Goal: Transaction & Acquisition: Subscribe to service/newsletter

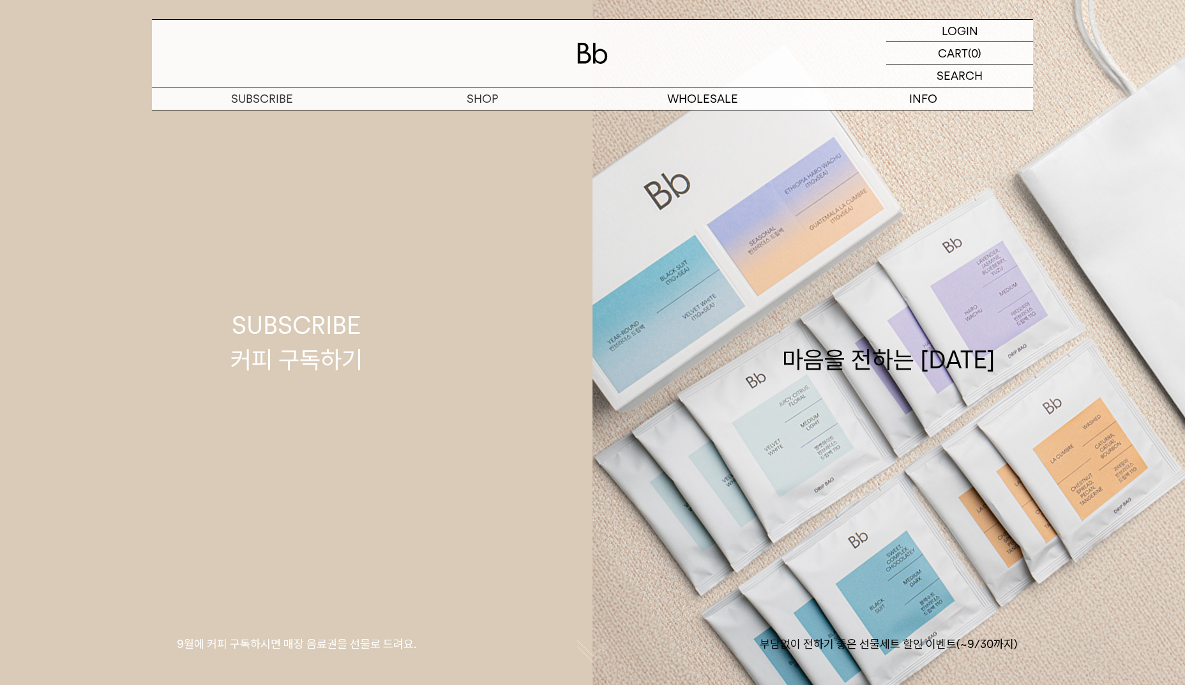
click at [530, 445] on link "SUBSCRIBE 커피 구독하기 9월에 커피 구독하시면 매장 음료권을 선물로 드려요." at bounding box center [296, 342] width 593 height 685
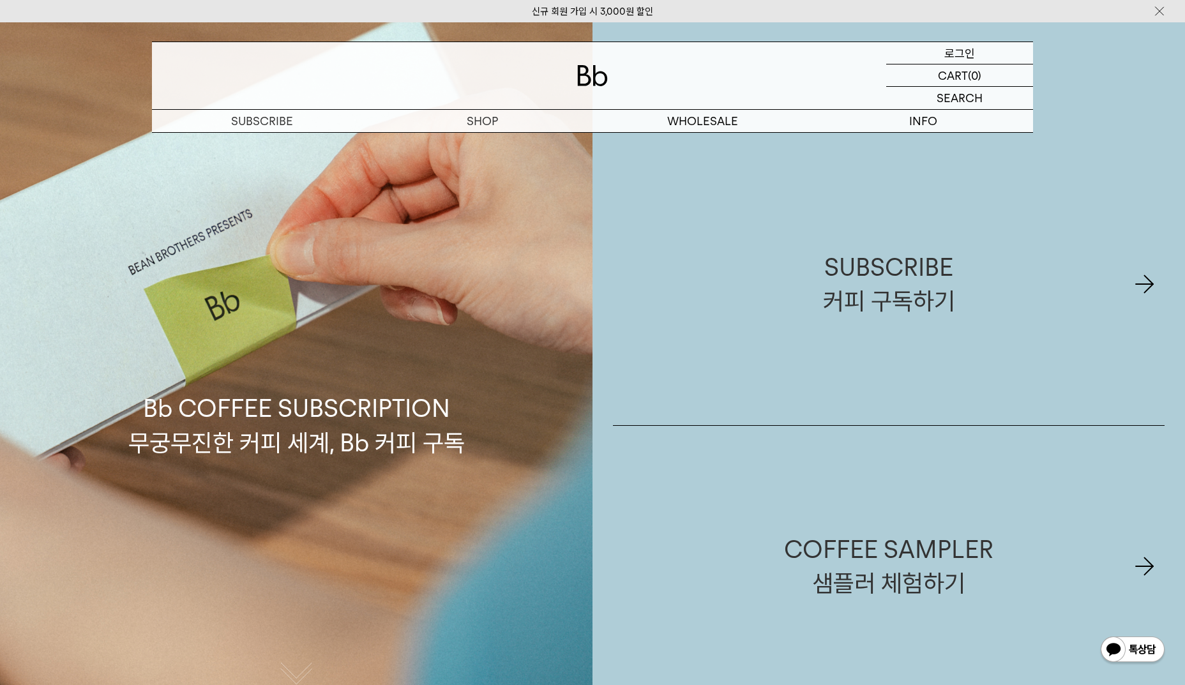
click at [975, 53] on div "LOGIN 로그인" at bounding box center [960, 53] width 147 height 22
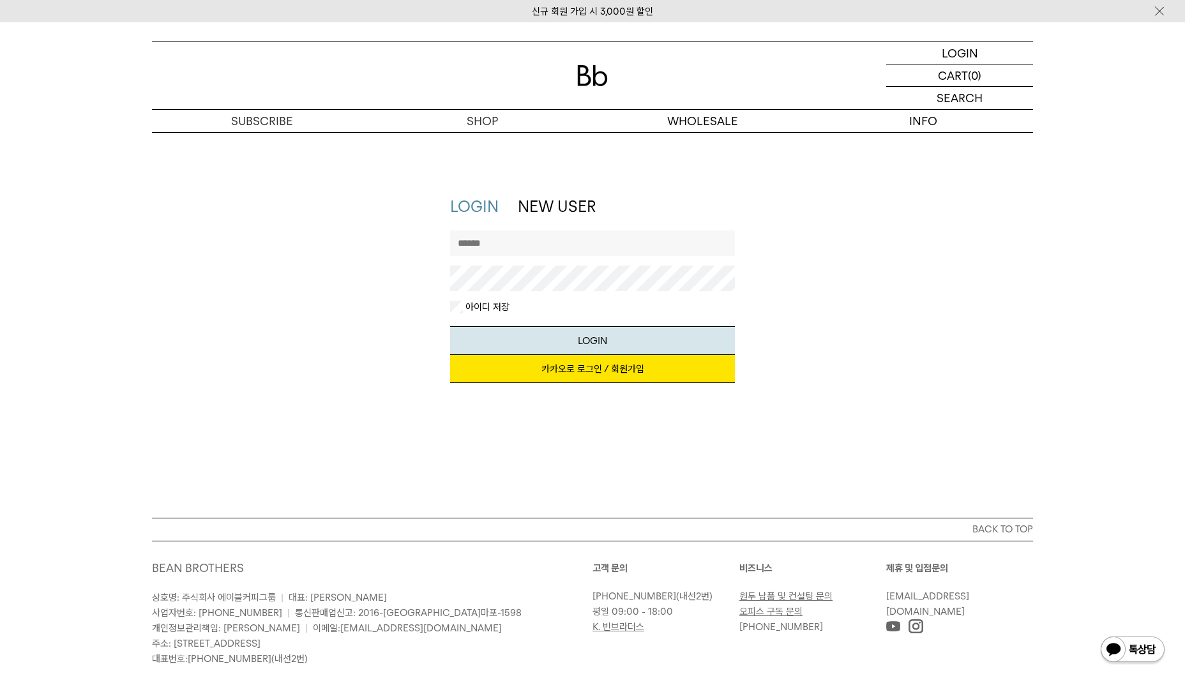
click at [595, 374] on link "카카오로 로그인 / 회원가입" at bounding box center [593, 369] width 286 height 28
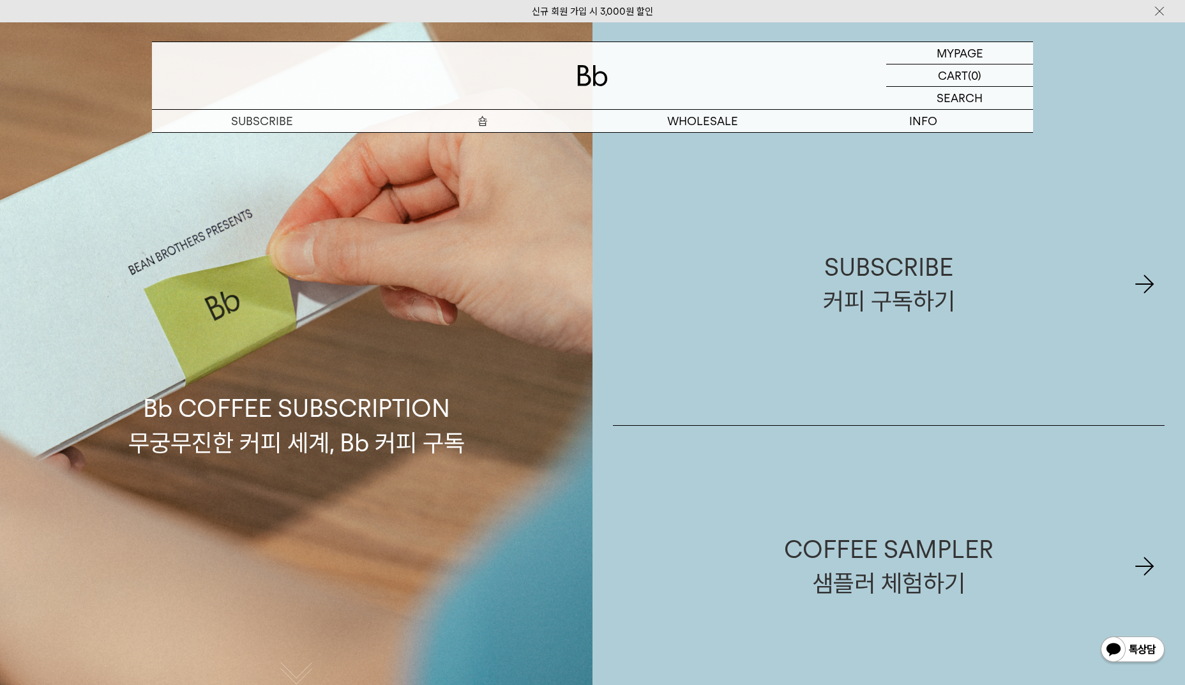
click at [472, 115] on p "숍" at bounding box center [482, 121] width 220 height 22
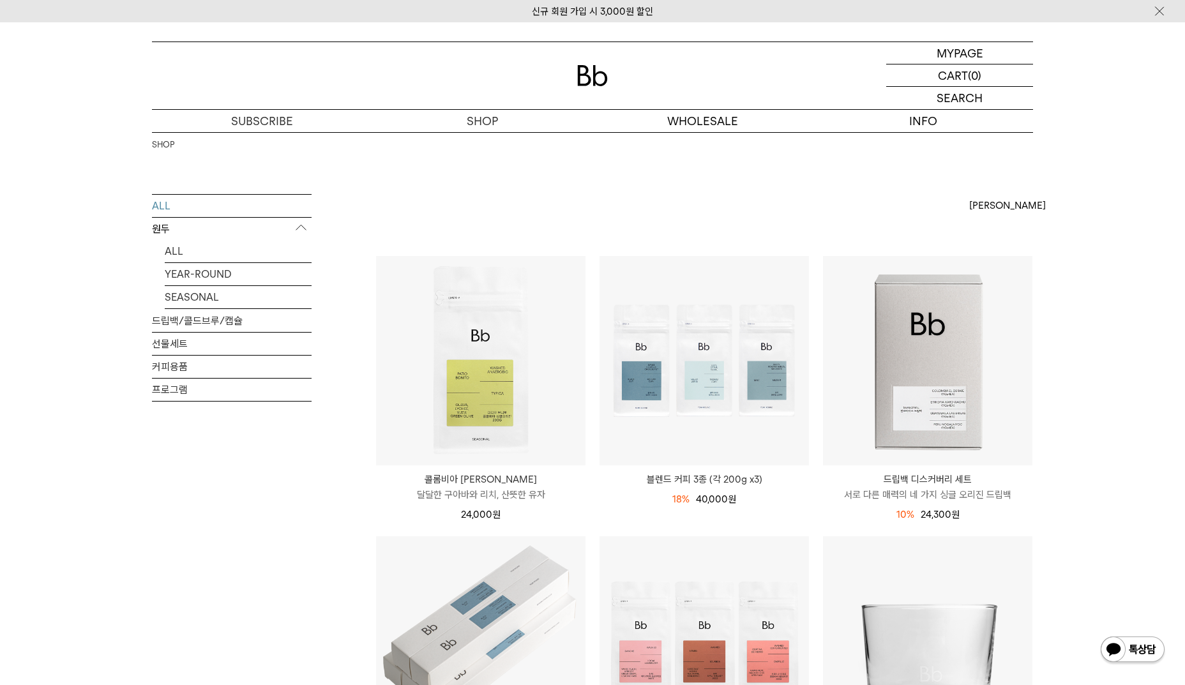
scroll to position [192, 0]
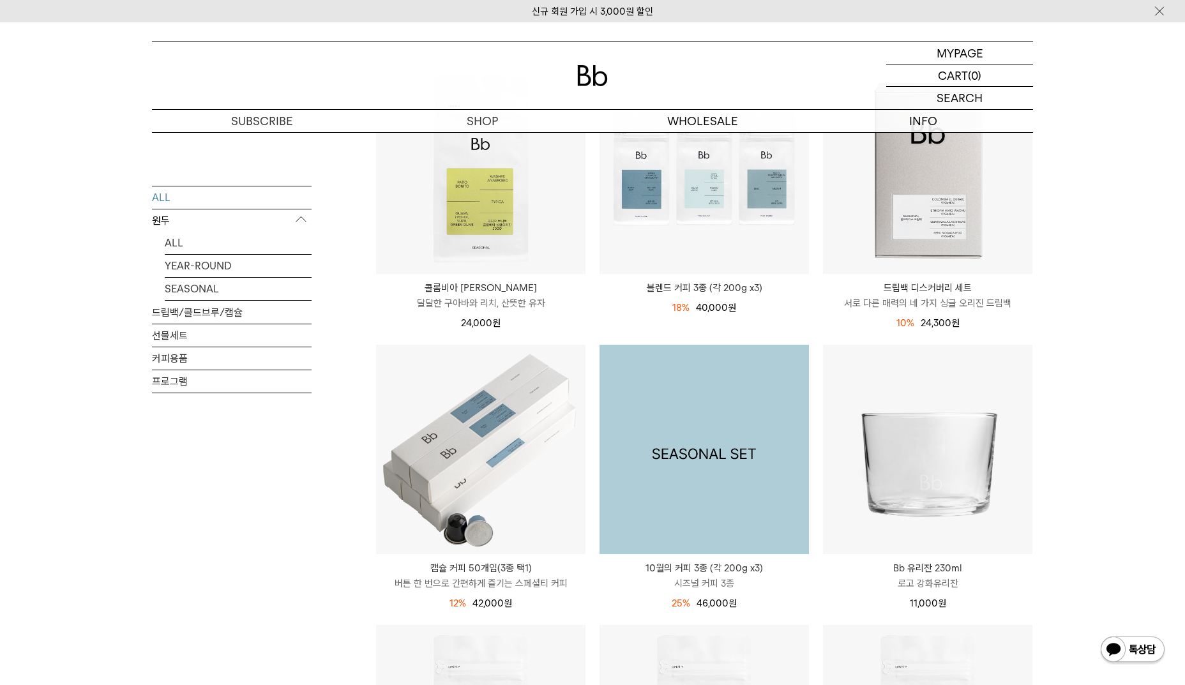
click at [730, 426] on img at bounding box center [705, 450] width 210 height 210
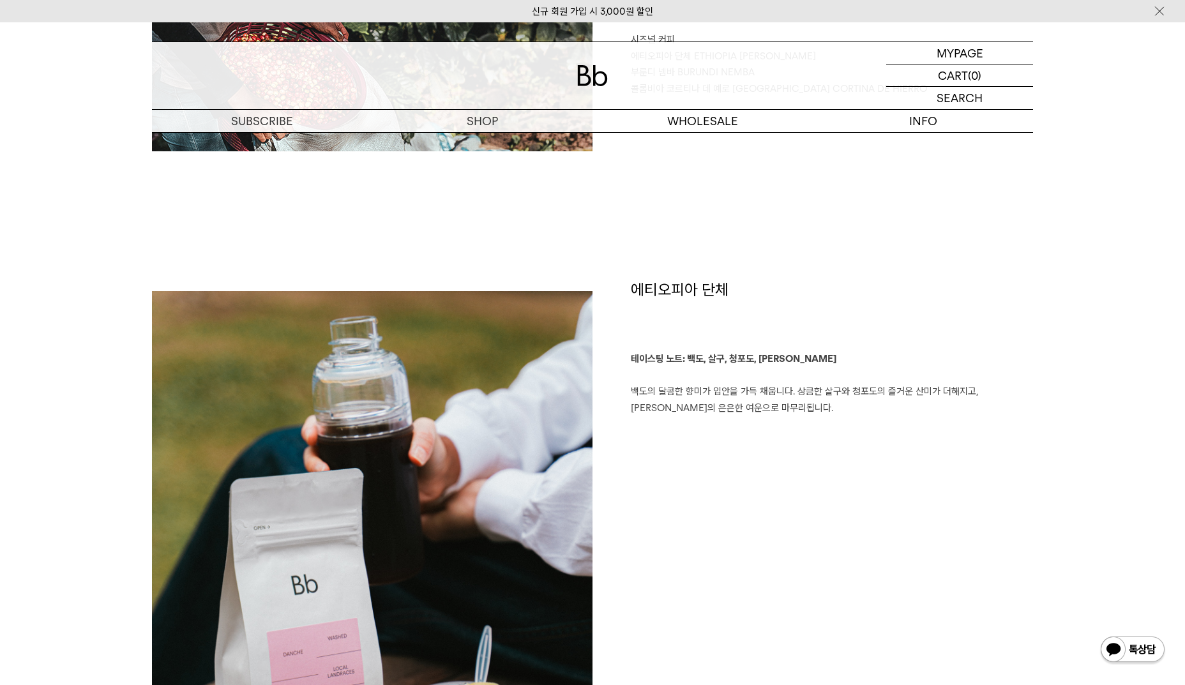
scroll to position [639, 0]
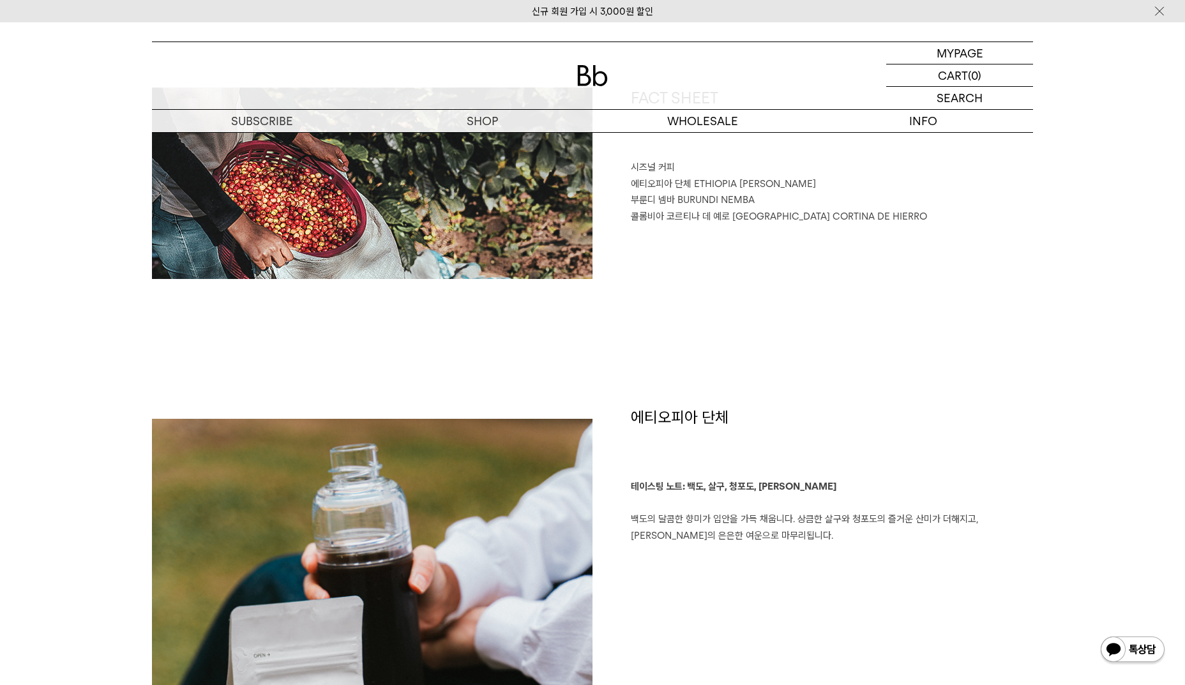
click at [708, 529] on p "테이스팅 노트: 백도, 살구, 청포도, 레몬그라스 백도의 달콤한 향미가 입안을 가득 채웁니다. 상큼한 살구와 청포도의 즐거운 산미가 더해지고,…" at bounding box center [832, 511] width 402 height 65
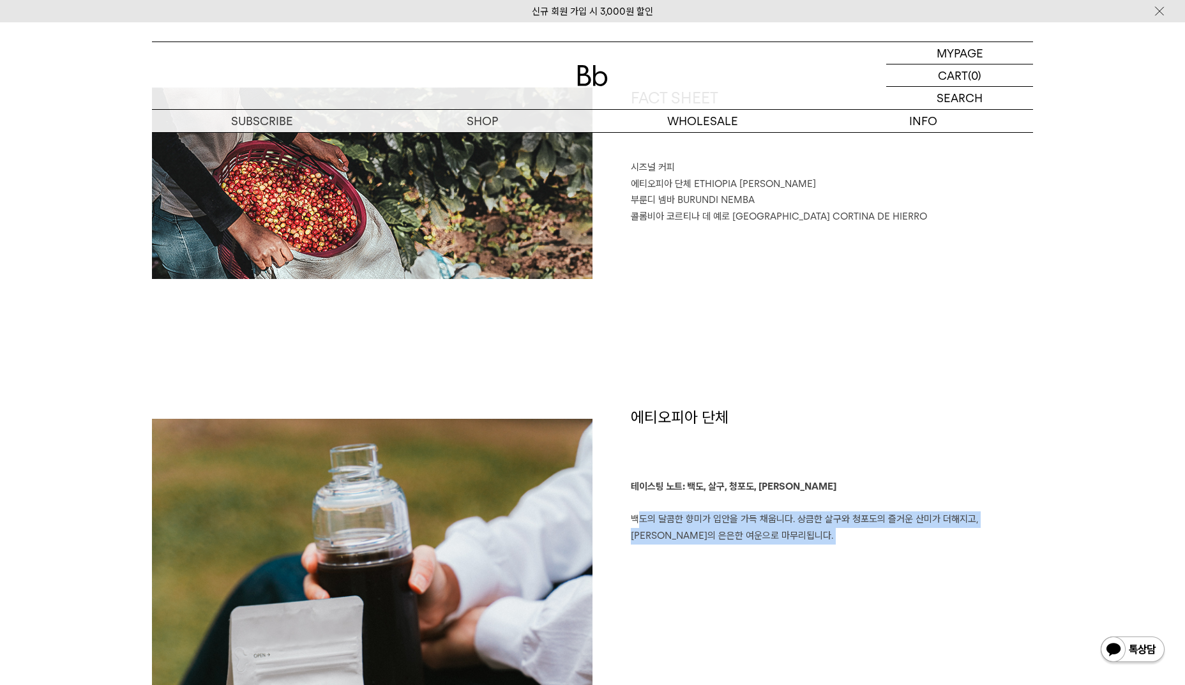
click at [708, 529] on p "테이스팅 노트: 백도, 살구, 청포도, 레몬그라스 백도의 달콤한 향미가 입안을 가득 채웁니다. 상큼한 살구와 청포도의 즐거운 산미가 더해지고,…" at bounding box center [832, 511] width 402 height 65
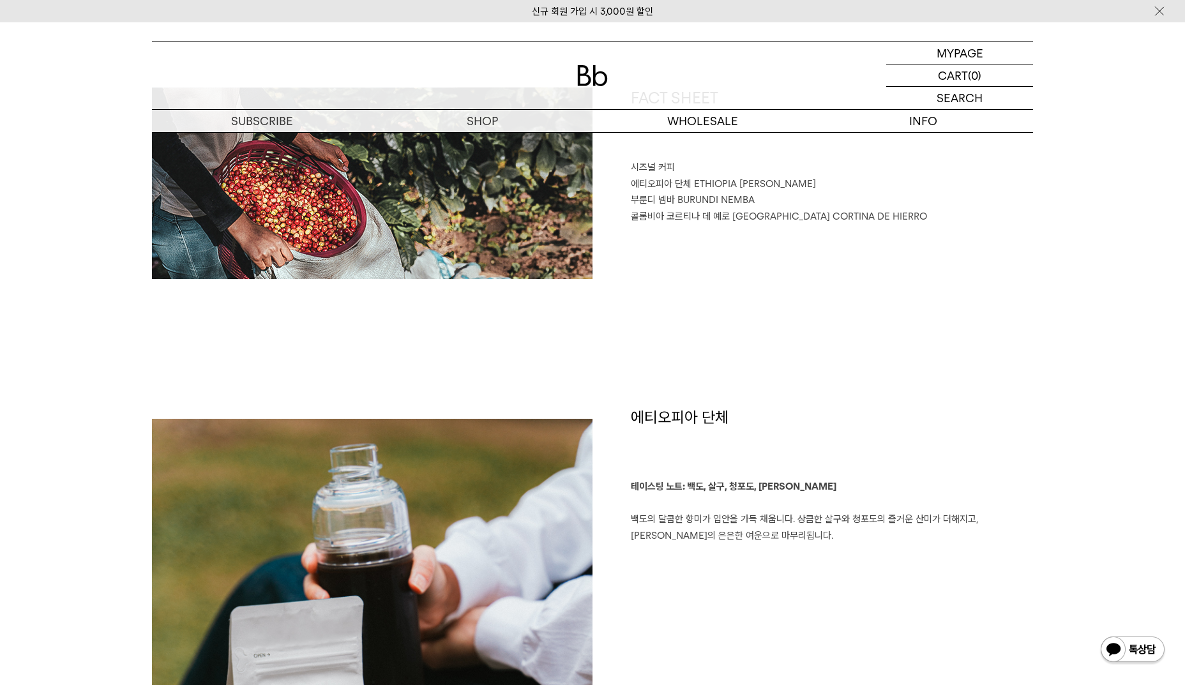
scroll to position [383, 0]
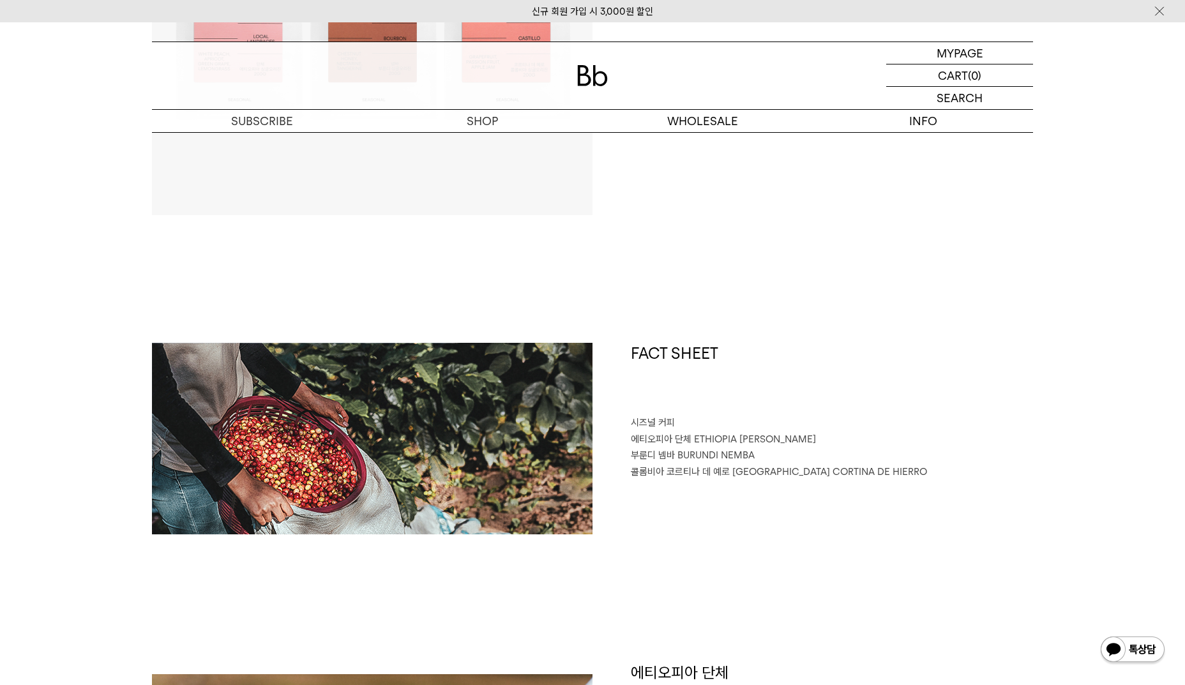
click at [718, 481] on div "FACT SHEET 시즈널 커피 에티오피아 단체 ETHIOPIA DANCHE 부룬디 넴바 BURUNDI NEMBA 콜롬비아 코르티나 데 예로 …" at bounding box center [813, 439] width 441 height 192
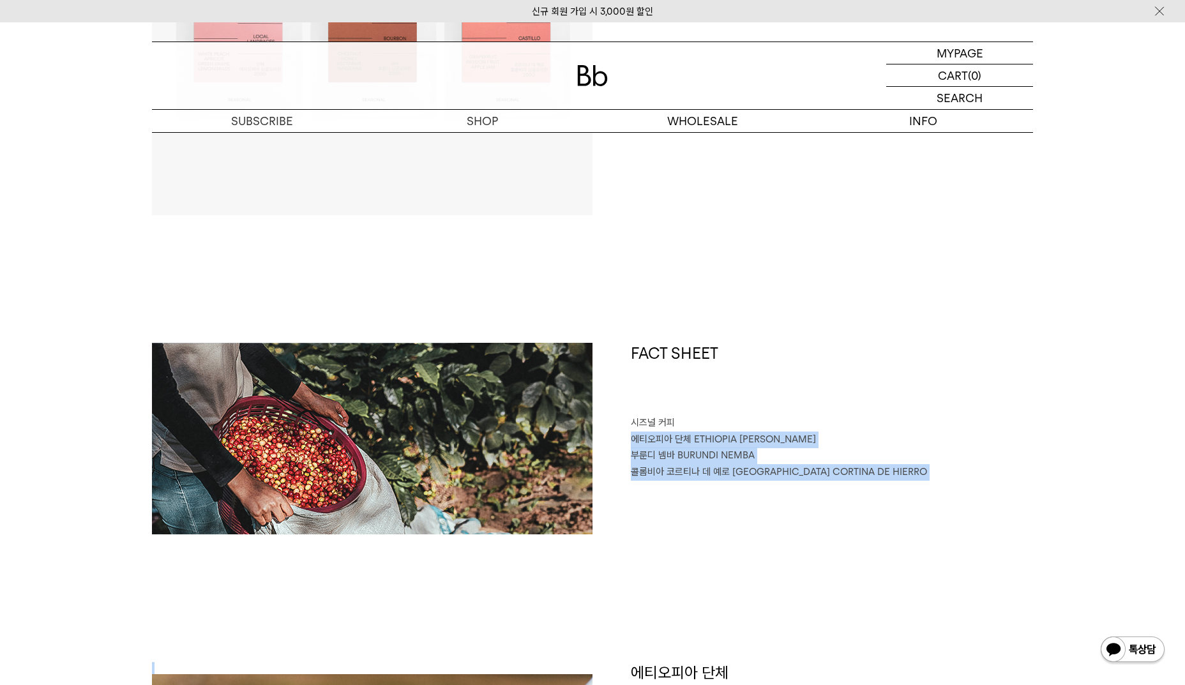
drag, startPoint x: 718, startPoint y: 481, endPoint x: 673, endPoint y: 439, distance: 61.5
click at [673, 439] on div "FACT SHEET 시즈널 커피 에티오피아 단체 ETHIOPIA DANCHE 부룬디 넴바 BURUNDI NEMBA 콜롬비아 코르티나 데 예로 …" at bounding box center [813, 439] width 441 height 192
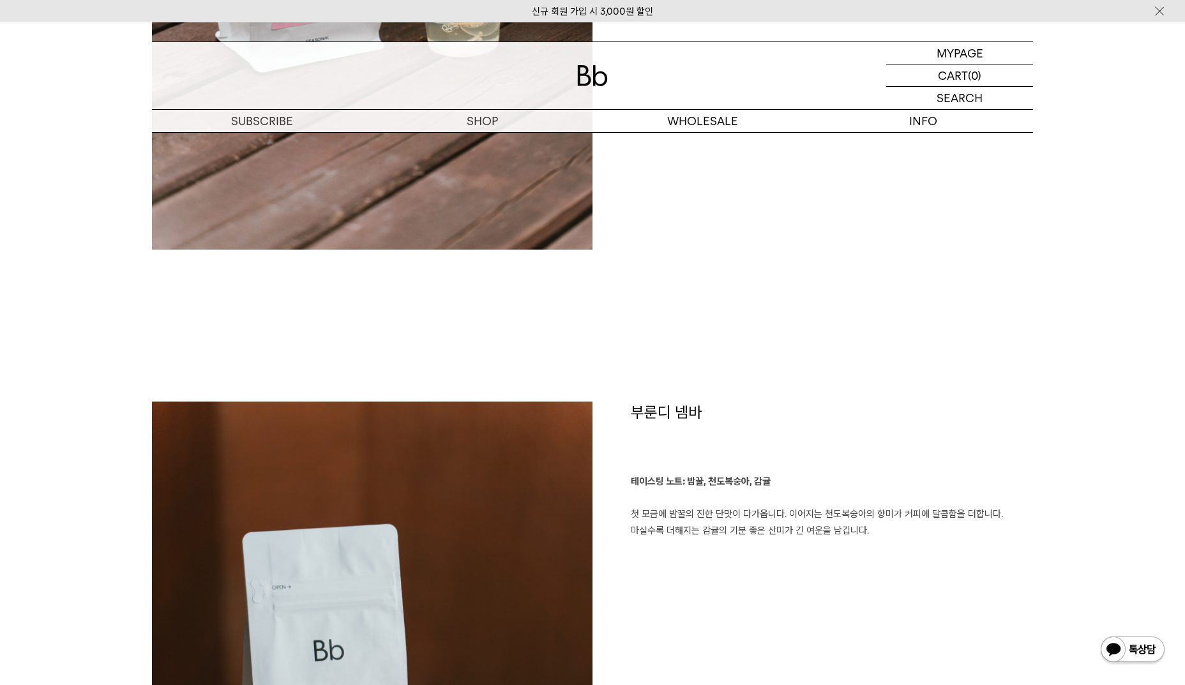
scroll to position [1597, 0]
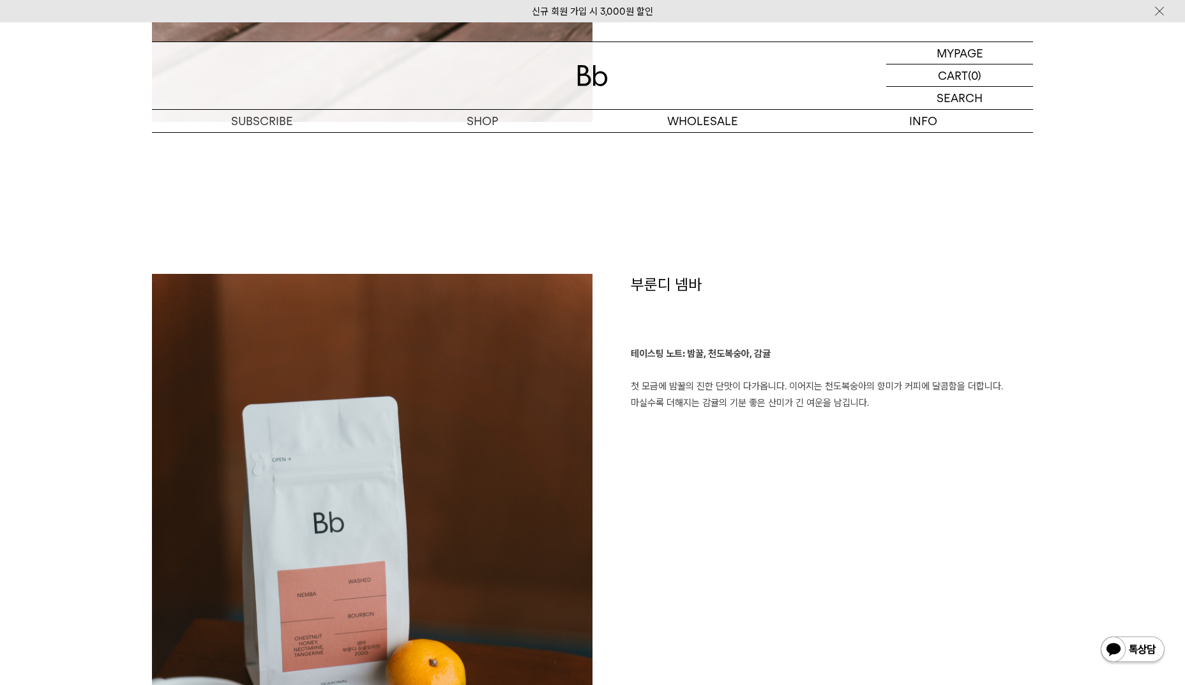
click at [700, 400] on p "테이스팅 노트: 밤꿀, 천도복숭아, 감귤 첫 모금에 밤꿀의 진한 단맛이 다가옵니다. 이어지는 천도복숭아의 향미가 커피에 달콤함을 더합니다. 마…" at bounding box center [832, 378] width 402 height 65
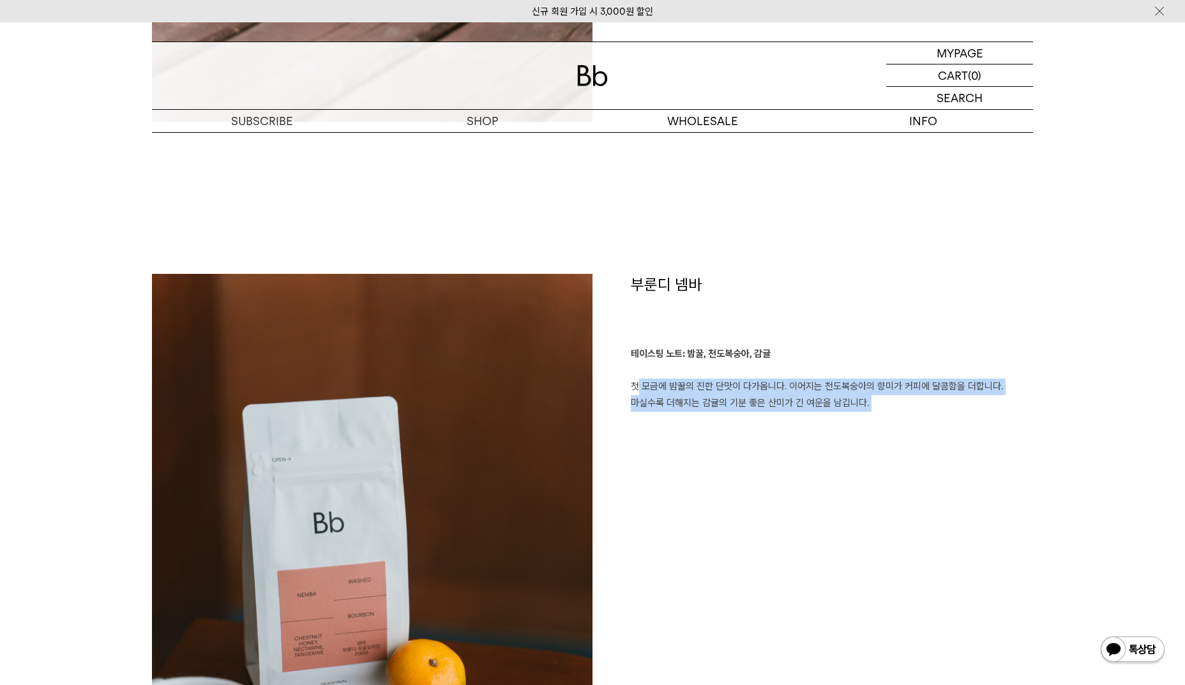
click at [700, 400] on p "테이스팅 노트: 밤꿀, 천도복숭아, 감귤 첫 모금에 밤꿀의 진한 단맛이 다가옵니다. 이어지는 천도복숭아의 향미가 커피에 달콤함을 더합니다. 마…" at bounding box center [832, 378] width 402 height 65
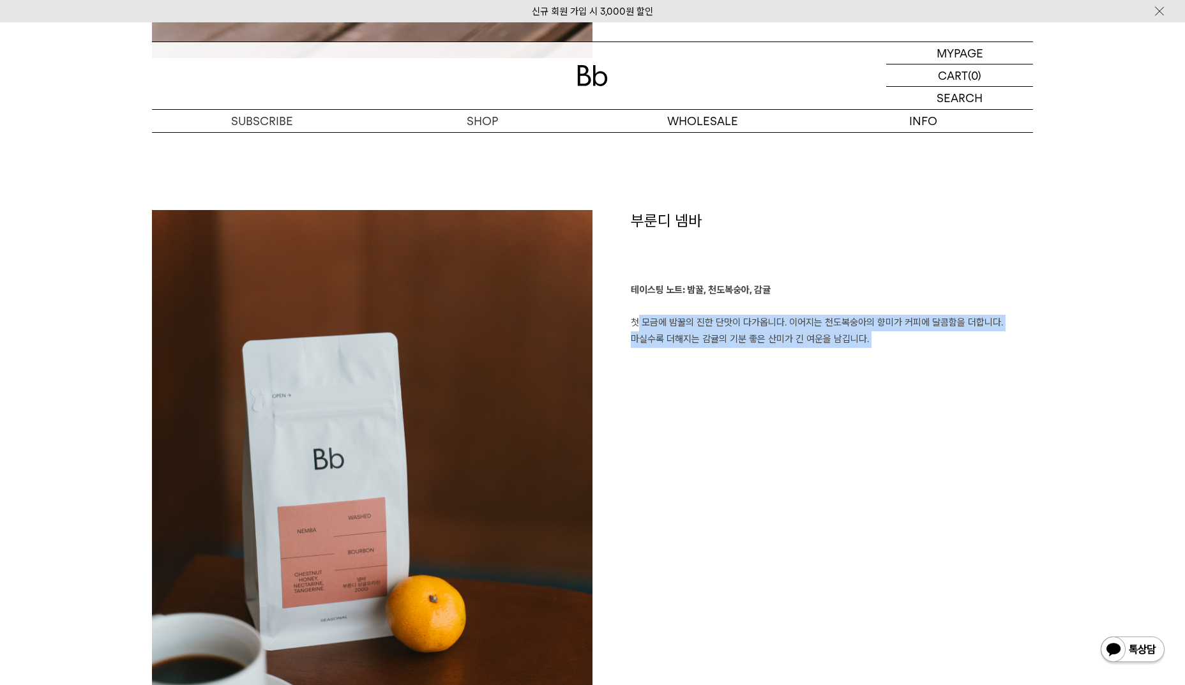
click at [698, 443] on div "부룬디 넴바 테이스팅 노트: 밤꿀, 천도복숭아, 감귤 첫 모금에 밤꿀의 진한 단맛이 다가옵니다. 이어지는 천도복숭아의 향미가 커피에 달콤함을 …" at bounding box center [813, 552] width 441 height 685
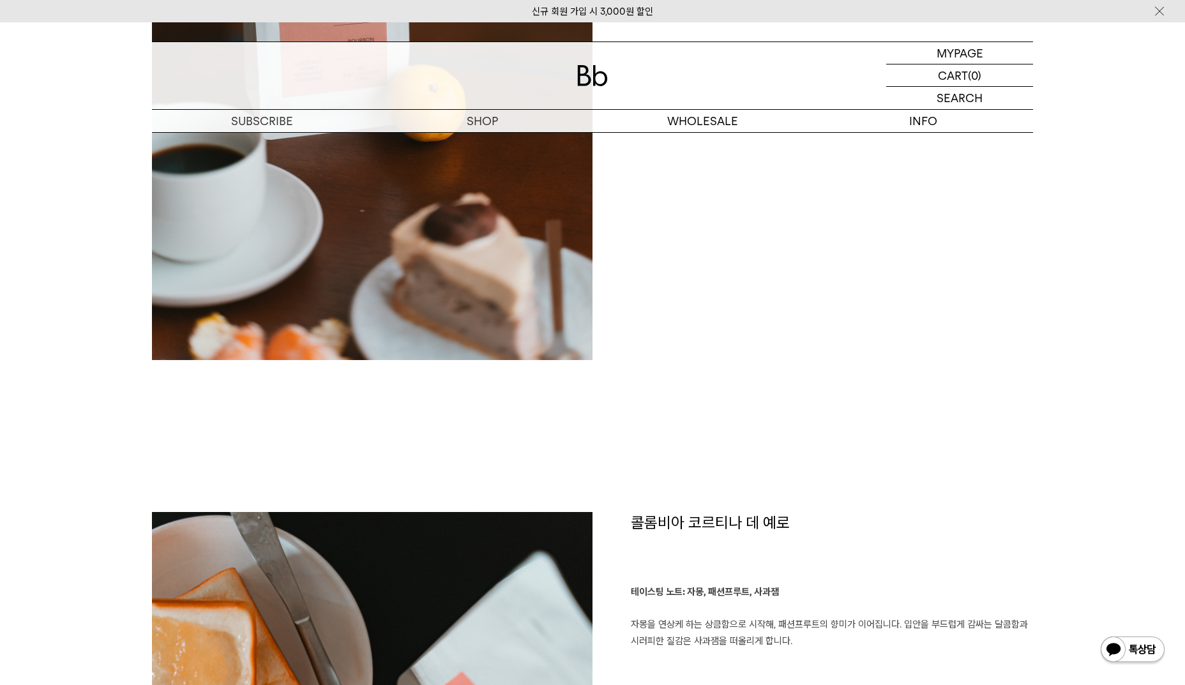
drag, startPoint x: 698, startPoint y: 443, endPoint x: 639, endPoint y: 478, distance: 68.5
click at [639, 478] on div "부룬디 넴바 테이스팅 노트: 밤꿀, 천도복숭아, 감귤 첫 모금에 밤꿀의 진한 단맛이 다가옵니다. 이어지는 천도복숭아의 향미가 커피에 달콤함을 …" at bounding box center [592, 105] width 881 height 813
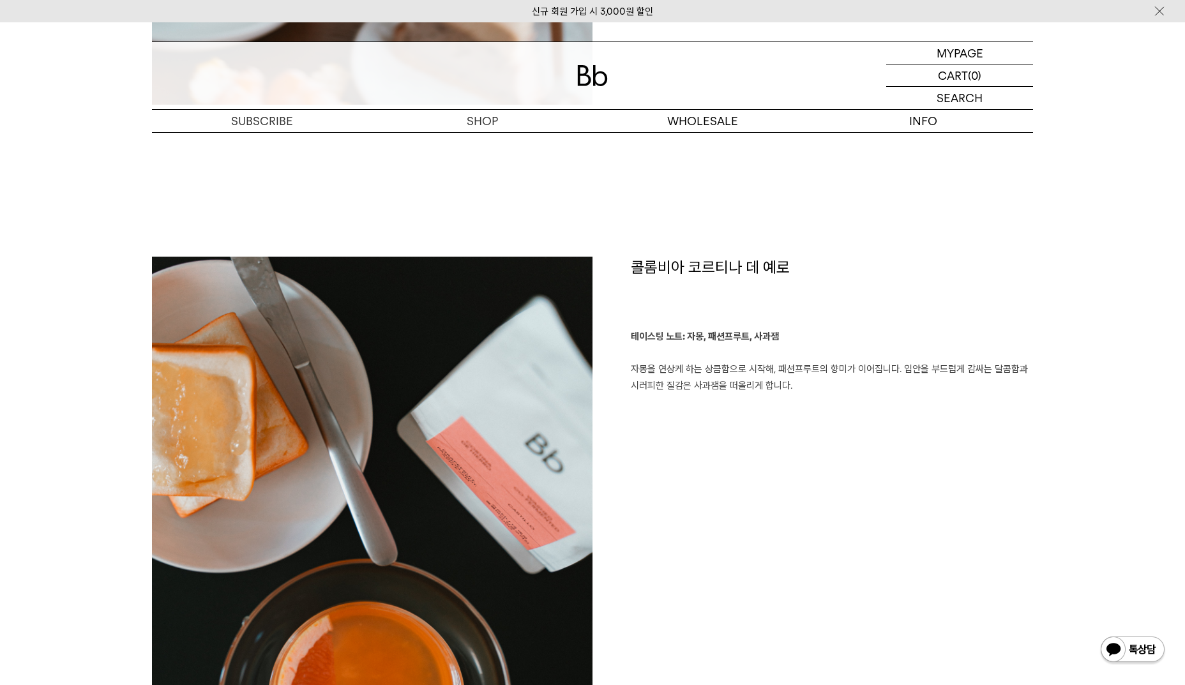
click at [685, 384] on p "테이스팅 노트: 자몽, 패션프루트, 사과잼 자몽을 연상케 하는 상큼함으로 시작해, 패션프루트의 향미가 이어집니다. 입안을 부드럽게 감싸는 달콤…" at bounding box center [832, 361] width 402 height 65
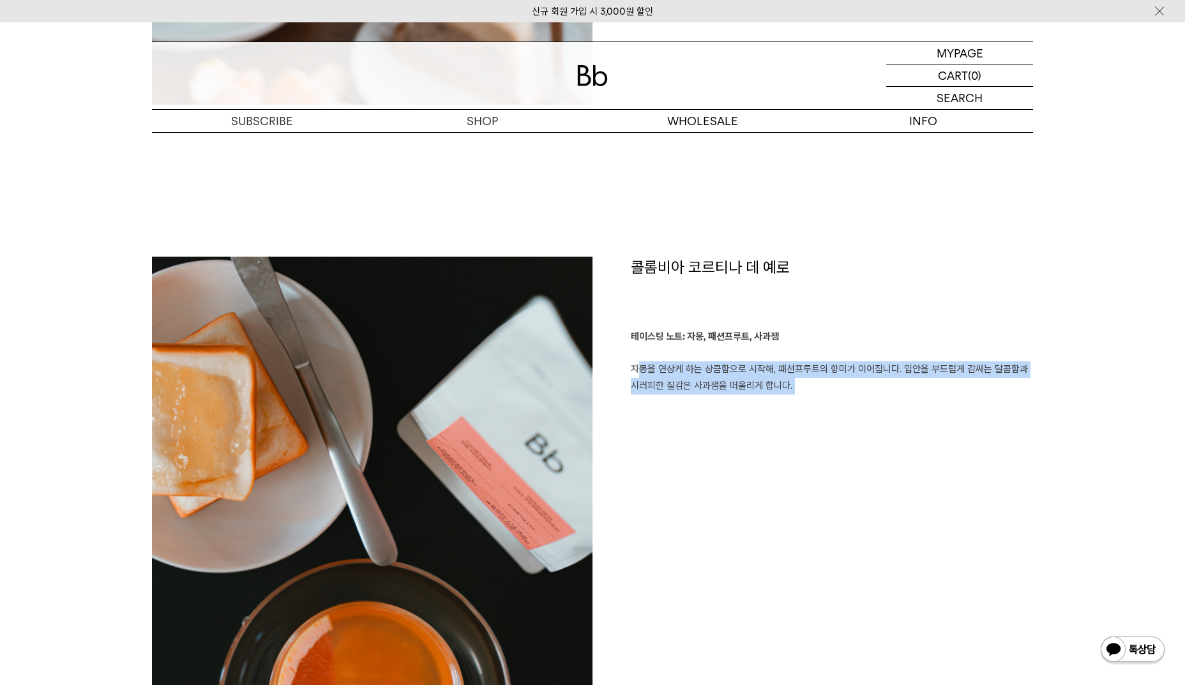
drag, startPoint x: 685, startPoint y: 384, endPoint x: 675, endPoint y: 438, distance: 54.5
click at [676, 433] on div "콜롬비아 코르티나 데 예로 테이스팅 노트: 자몽, 패션프루트, 사과잼 자몽을 연상케 하는 상큼함으로 시작해, 패션프루트의 향미가 이어집니다. …" at bounding box center [813, 606] width 441 height 698
click at [675, 438] on div "콜롬비아 코르티나 데 예로 테이스팅 노트: 자몽, 패션프루트, 사과잼 자몽을 연상케 하는 상큼함으로 시작해, 패션프루트의 향미가 이어집니다. …" at bounding box center [813, 606] width 441 height 698
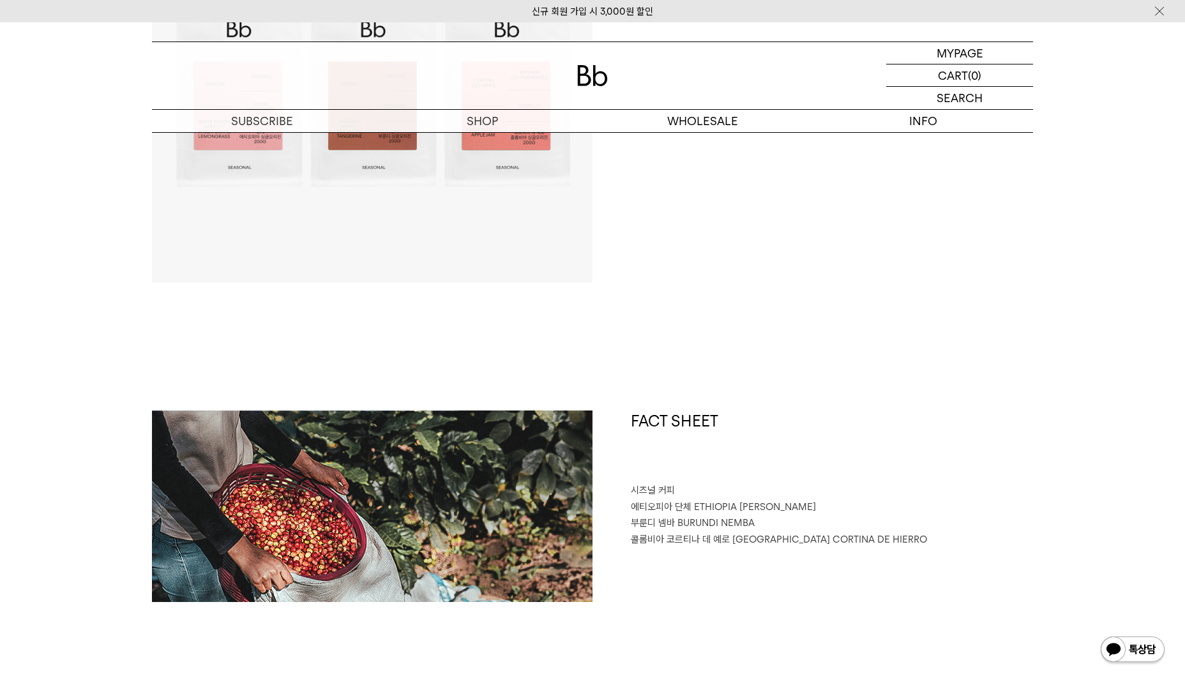
scroll to position [0, 0]
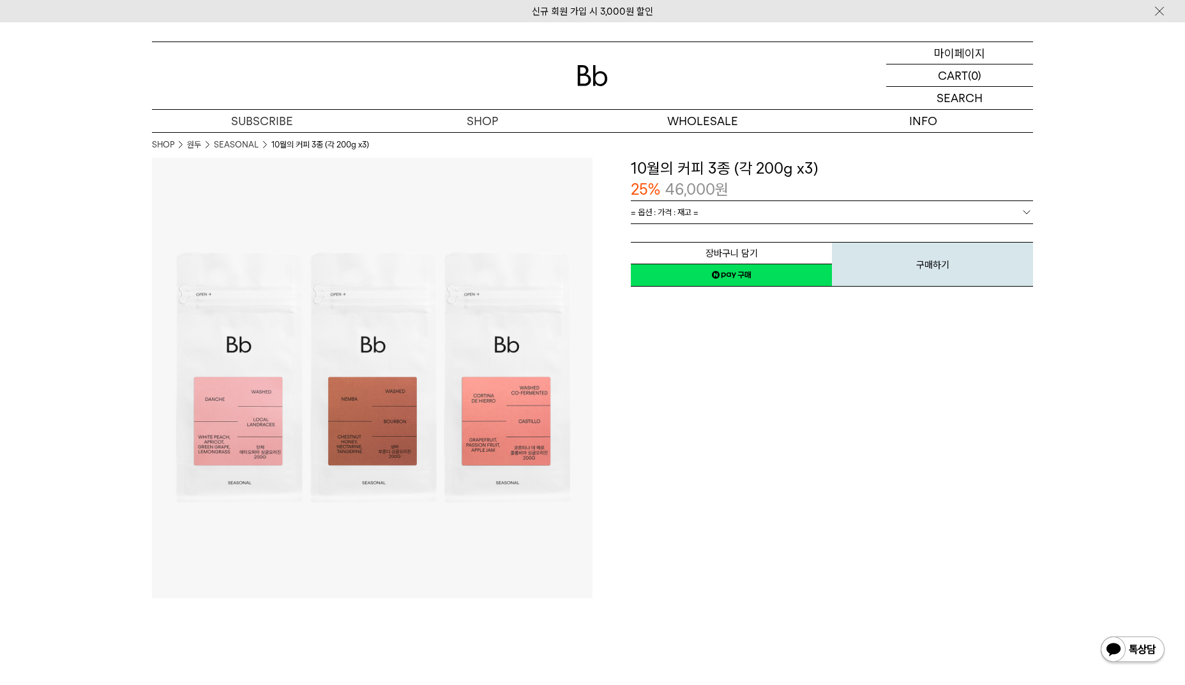
click at [968, 57] on p "마이페이지" at bounding box center [959, 53] width 51 height 22
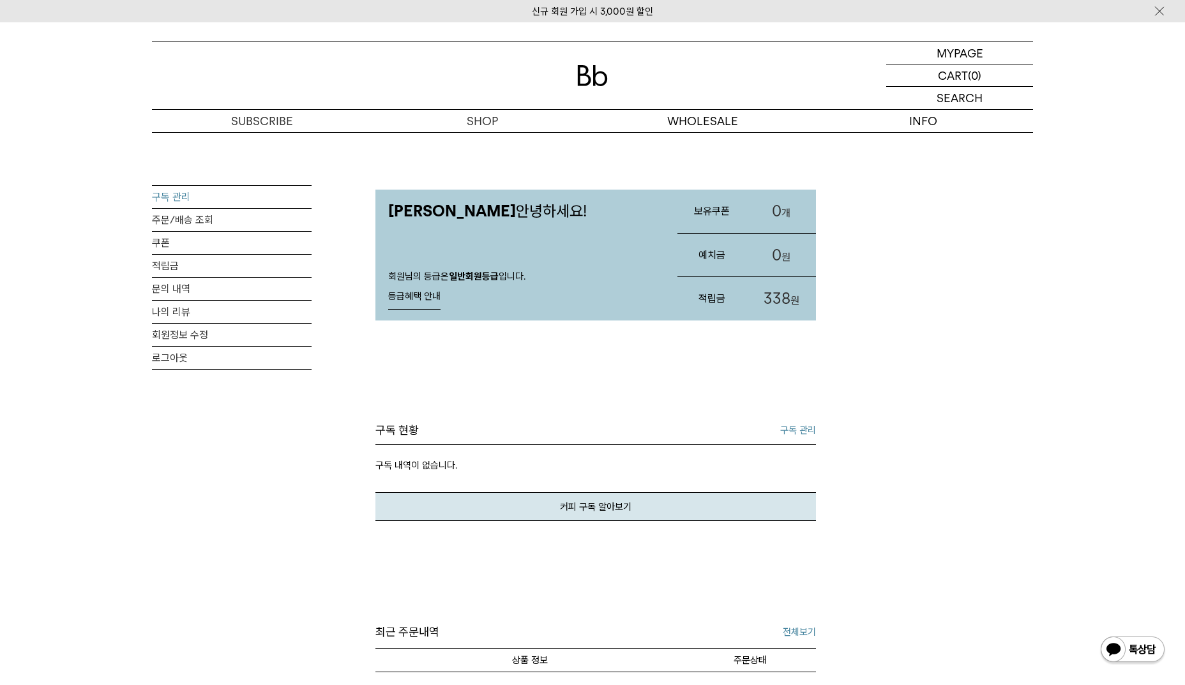
click at [208, 197] on link "구독 관리" at bounding box center [232, 197] width 160 height 22
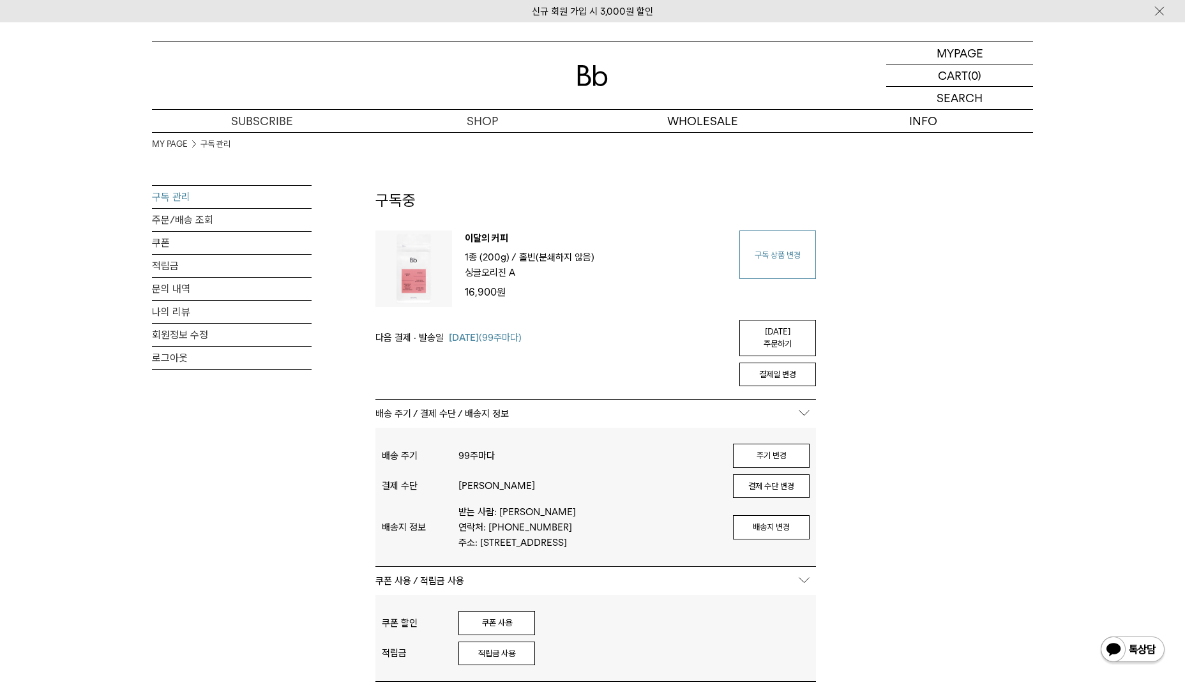
click at [782, 268] on link "구독 상품 변경" at bounding box center [778, 255] width 77 height 49
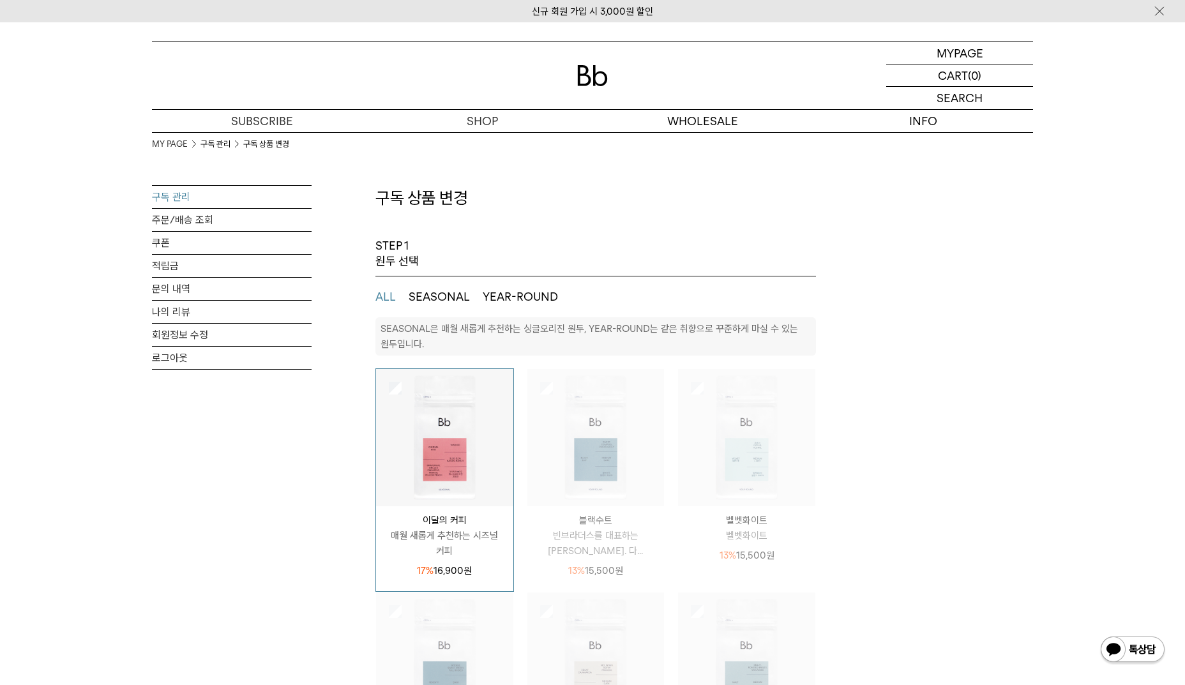
select select "**"
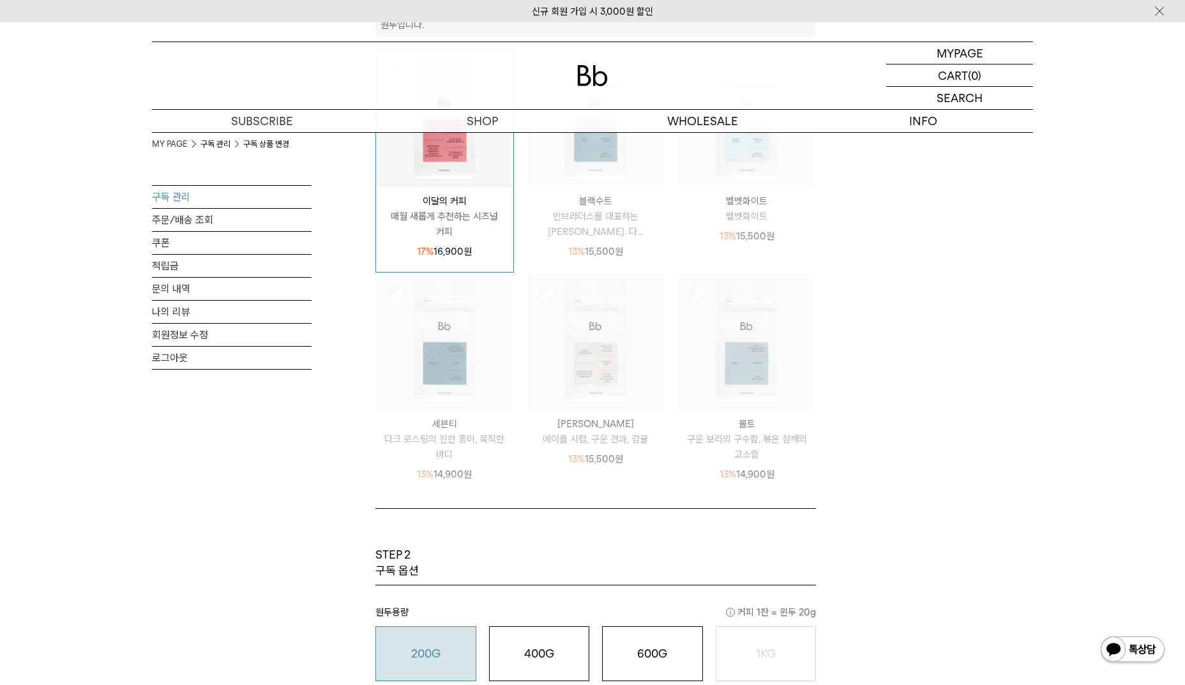
scroll to position [766, 0]
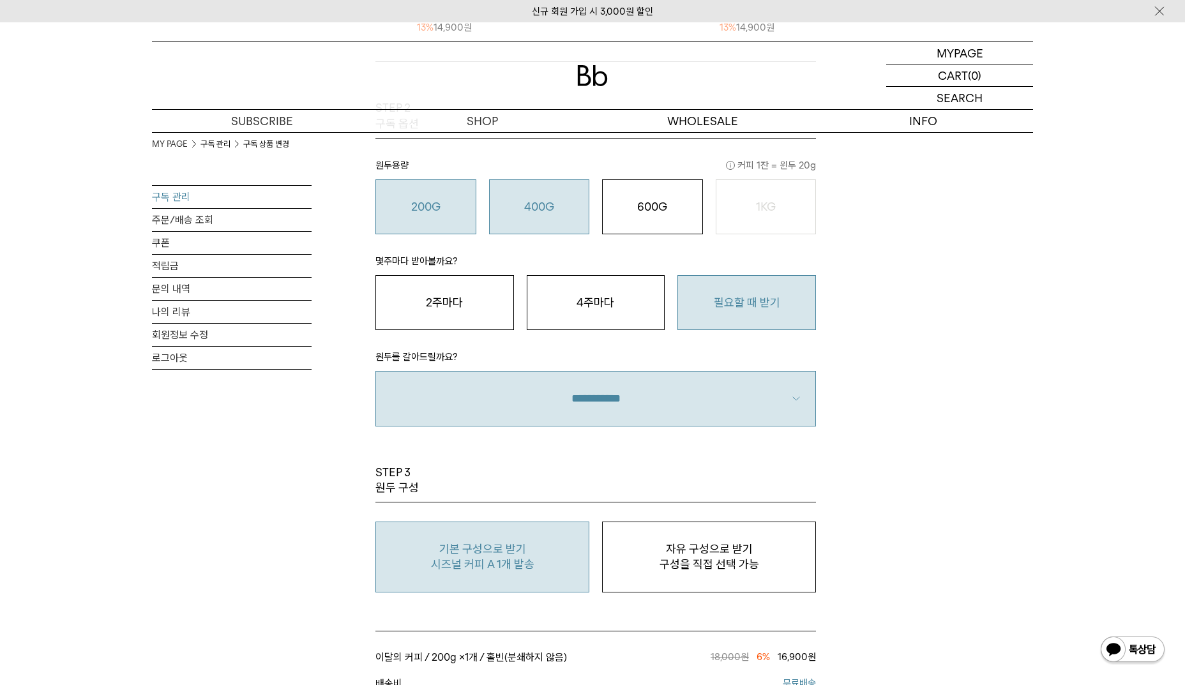
click at [581, 222] on button "400G 31,000 원" at bounding box center [539, 206] width 101 height 55
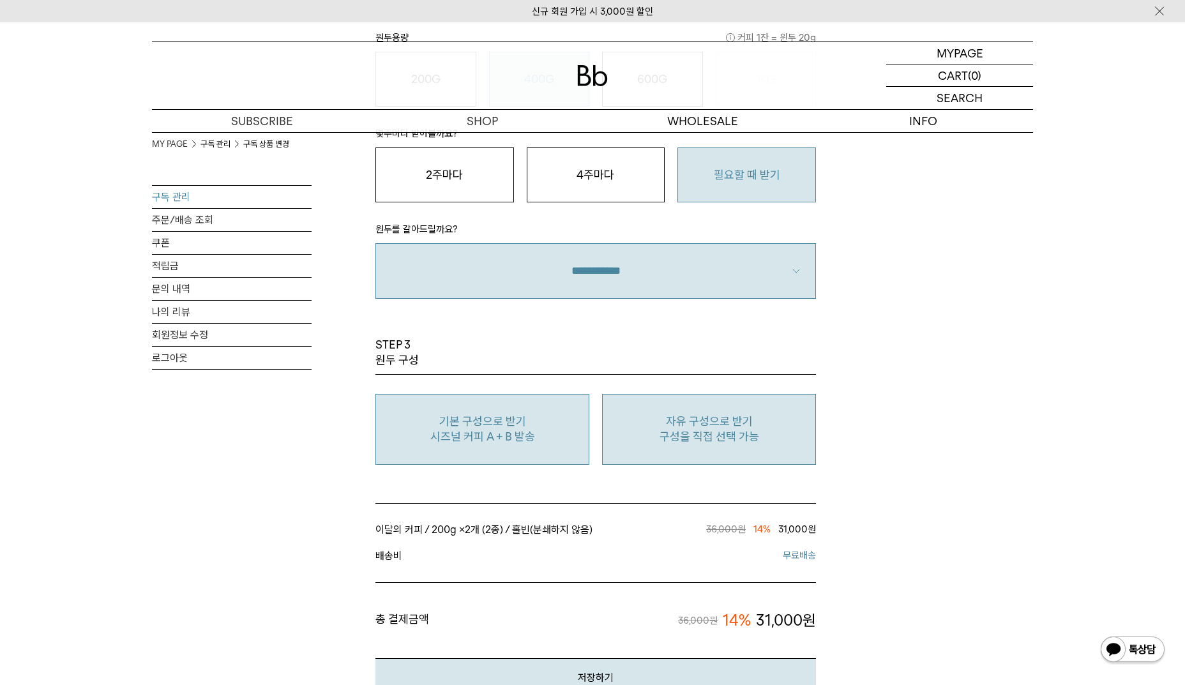
click at [774, 443] on p "구성을 직접 선택 가능" at bounding box center [709, 436] width 200 height 15
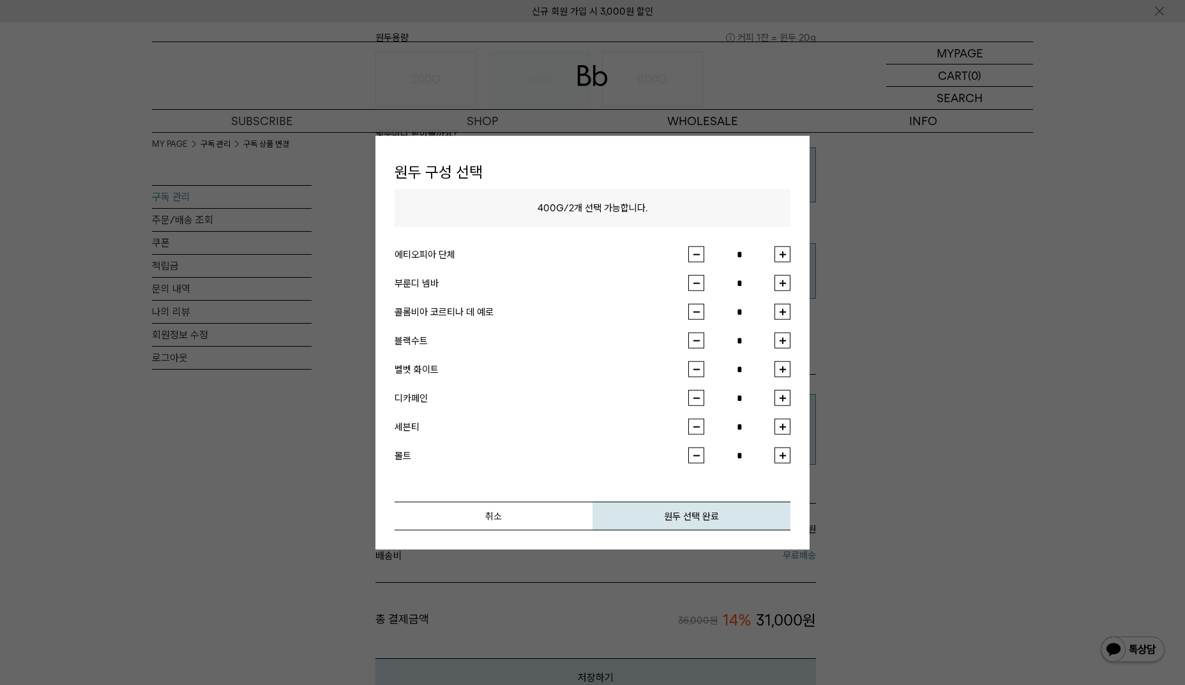
click at [782, 259] on button "button" at bounding box center [783, 255] width 16 height 16
type input "*"
click at [777, 292] on li "부룬디 넴바 *" at bounding box center [593, 289] width 396 height 29
click at [779, 284] on button "button" at bounding box center [783, 283] width 16 height 16
type input "*"
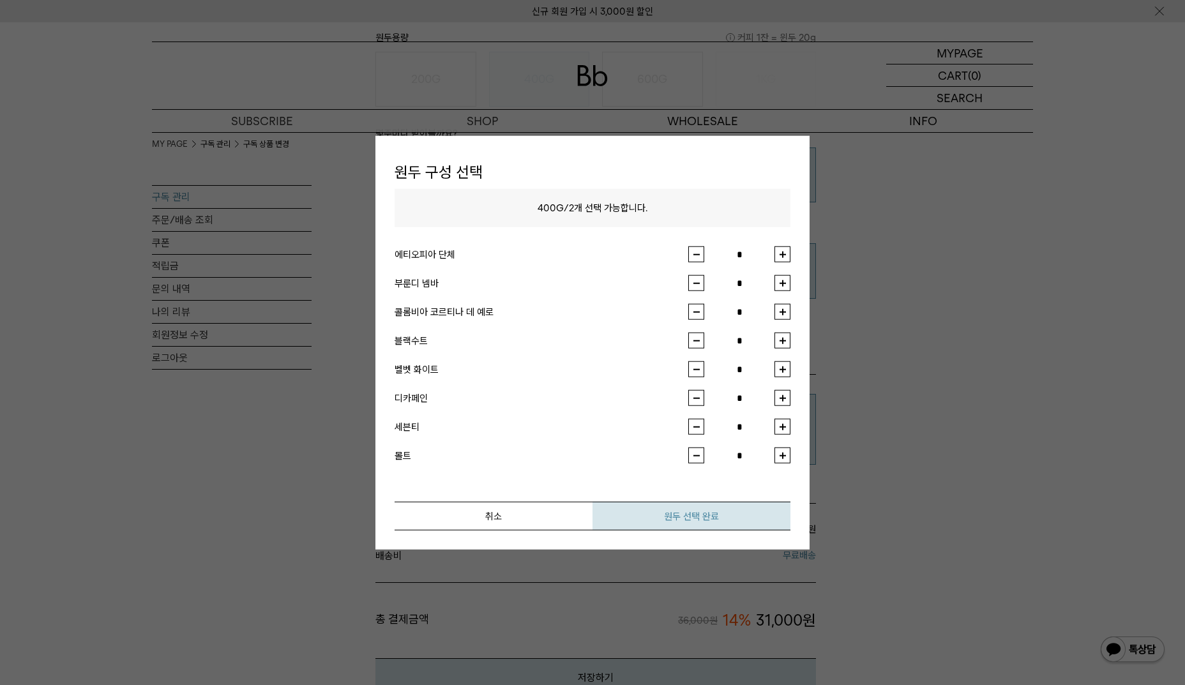
click at [720, 513] on button "원두 선택 완료" at bounding box center [692, 516] width 198 height 29
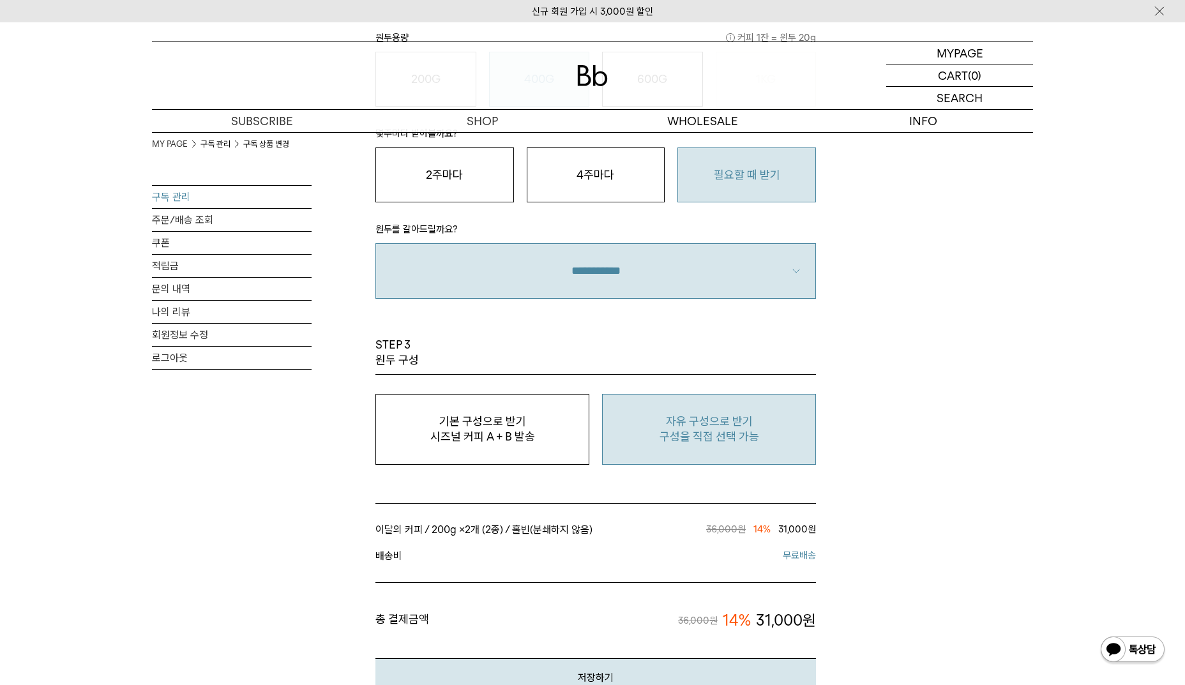
scroll to position [1150, 0]
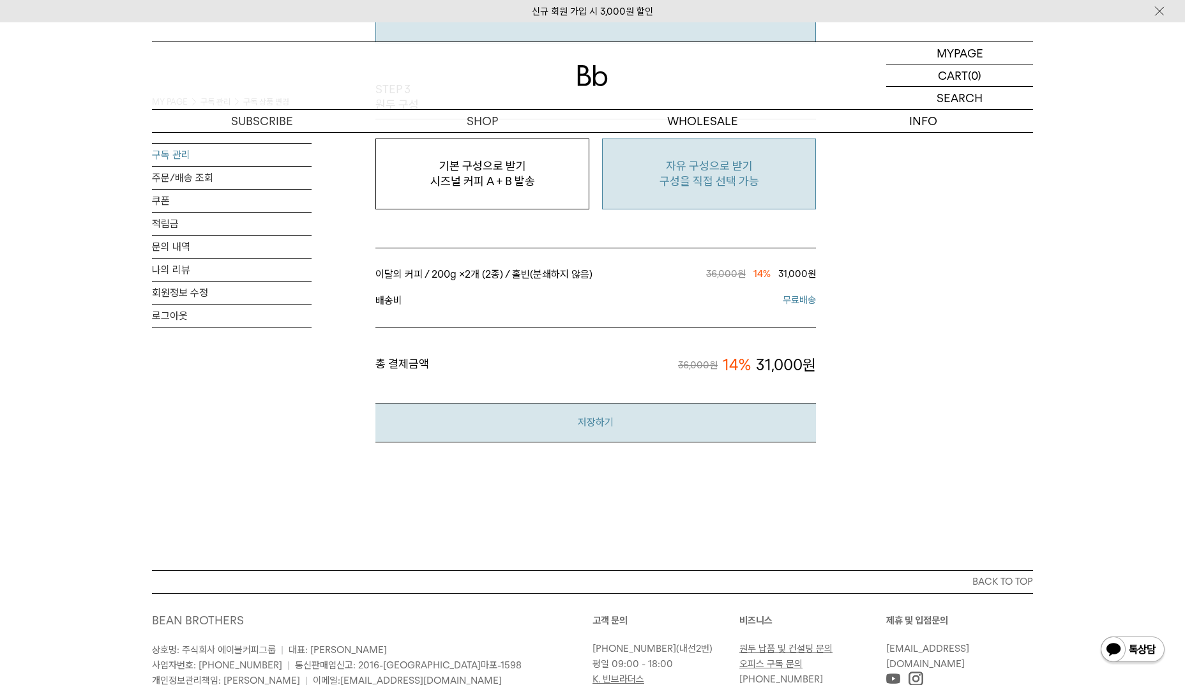
click at [664, 432] on button "저장하기" at bounding box center [596, 422] width 441 height 39
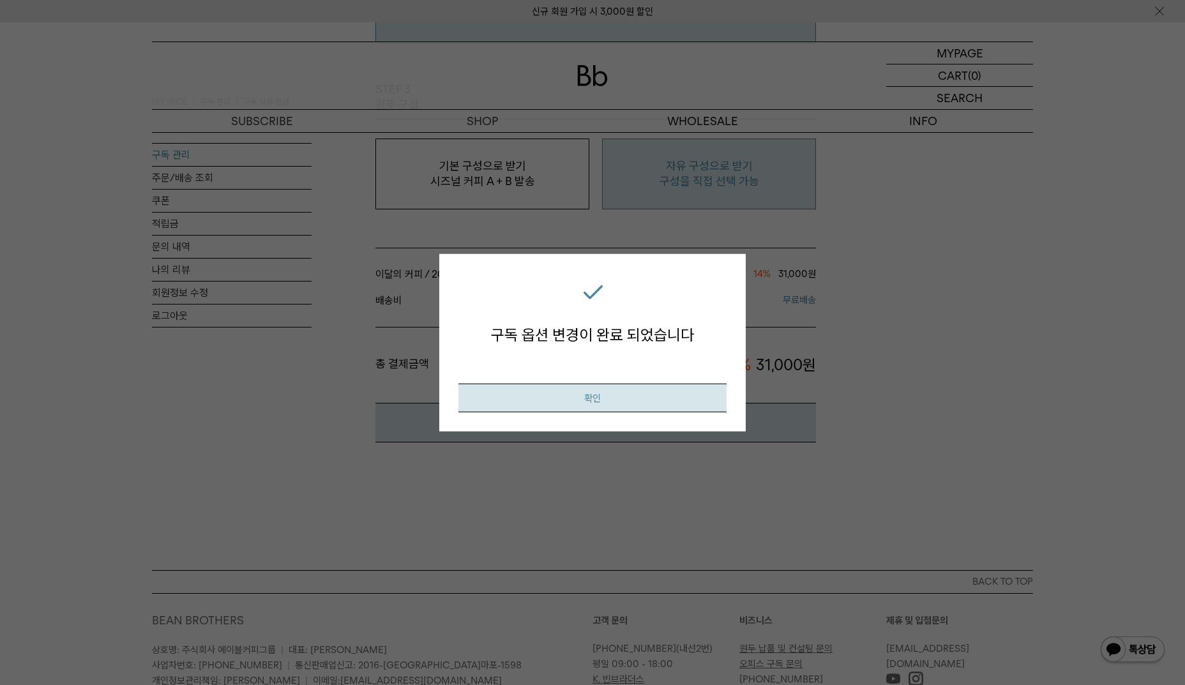
click at [652, 402] on button "확인" at bounding box center [593, 398] width 268 height 29
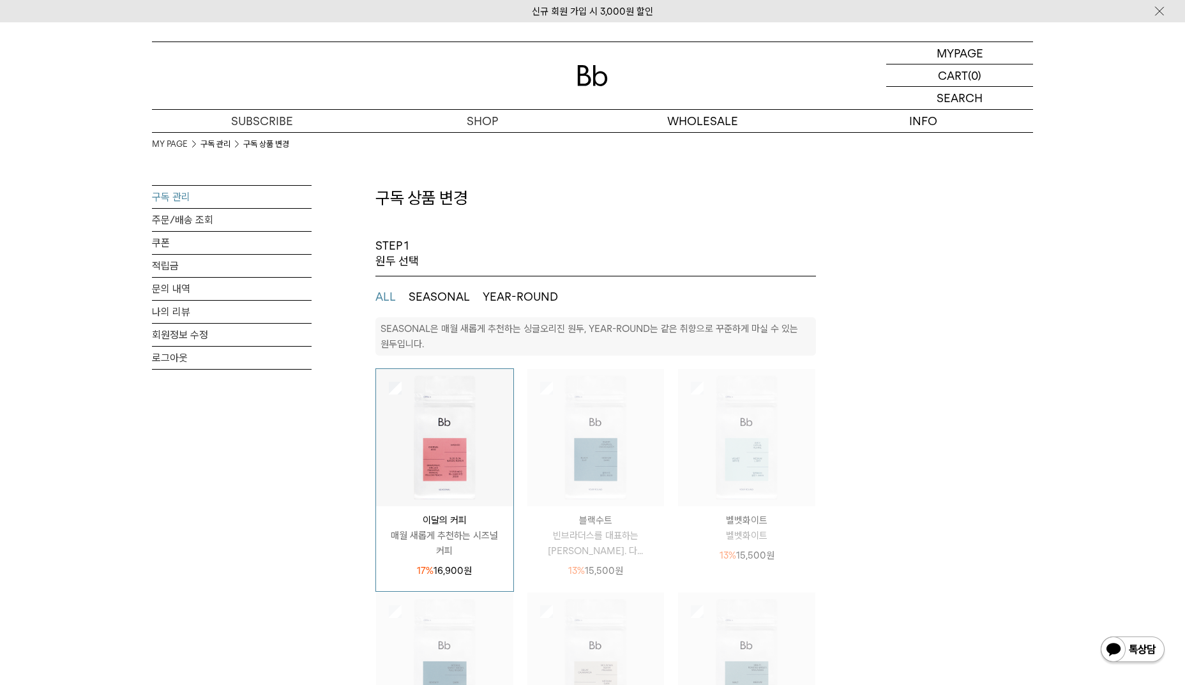
select select "**"
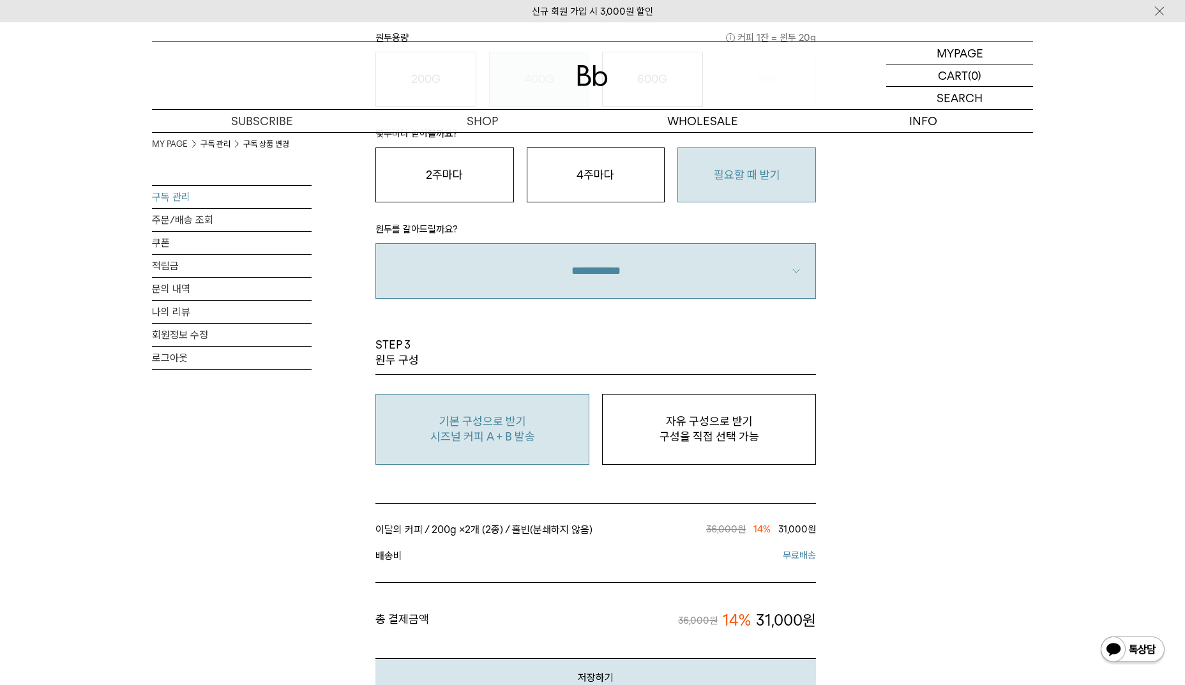
scroll to position [1278, 0]
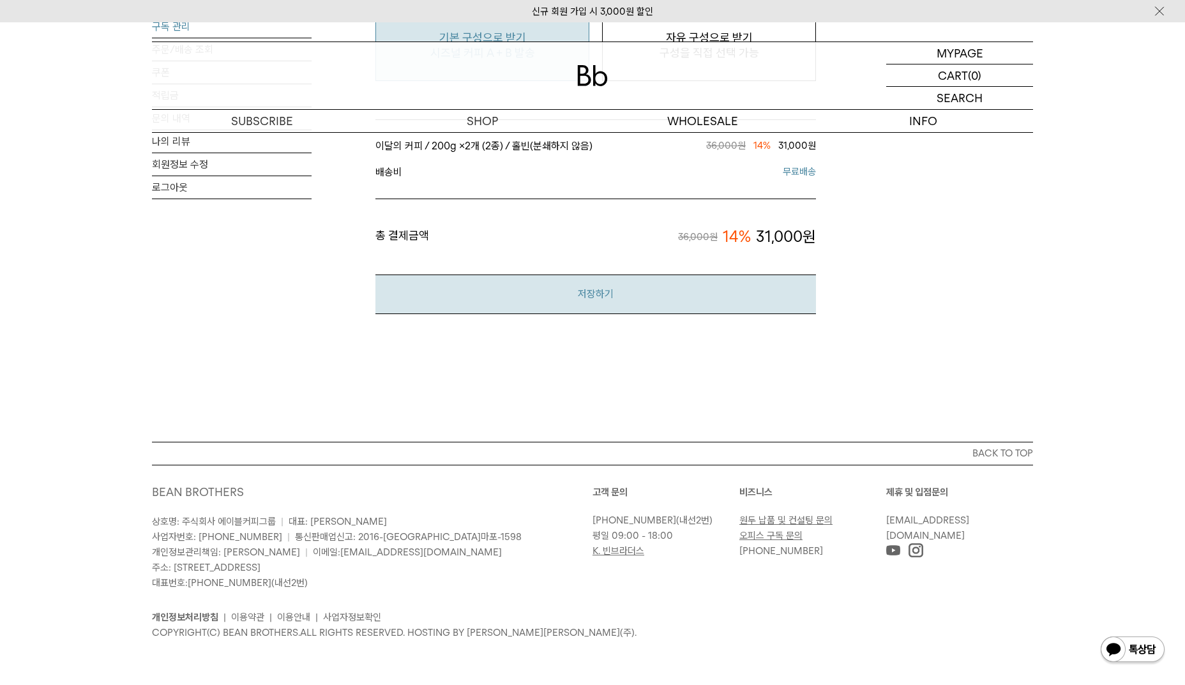
click at [609, 291] on button "저장하기" at bounding box center [596, 294] width 441 height 39
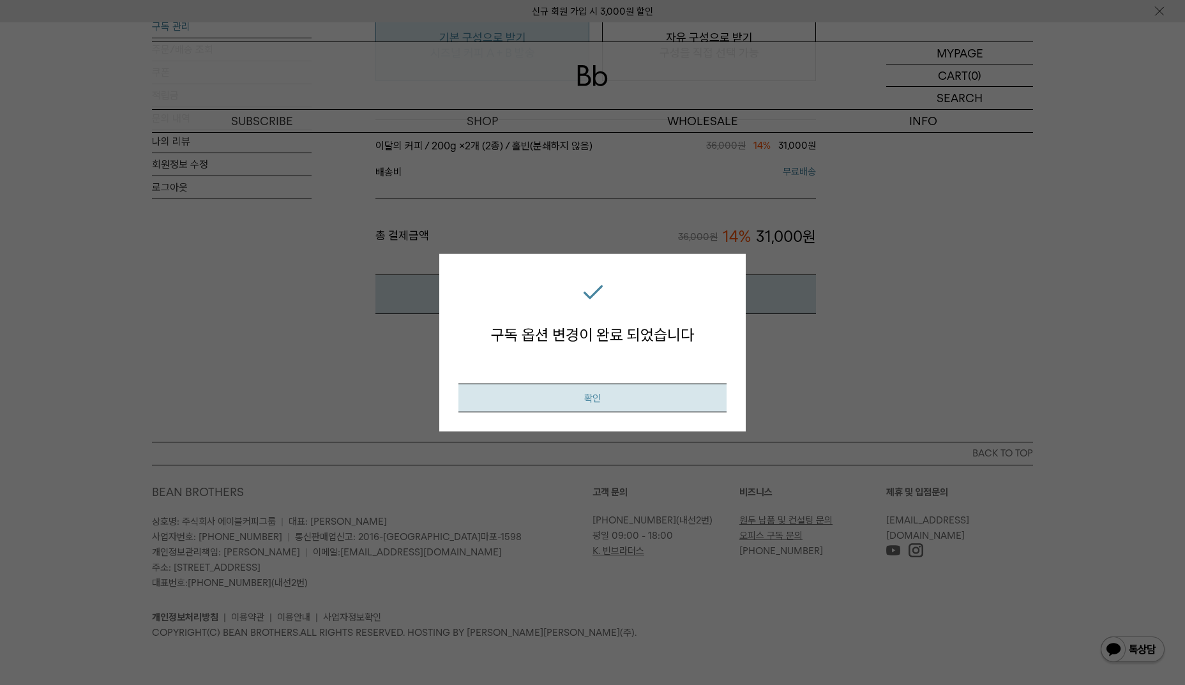
click at [562, 409] on button "확인" at bounding box center [593, 398] width 268 height 29
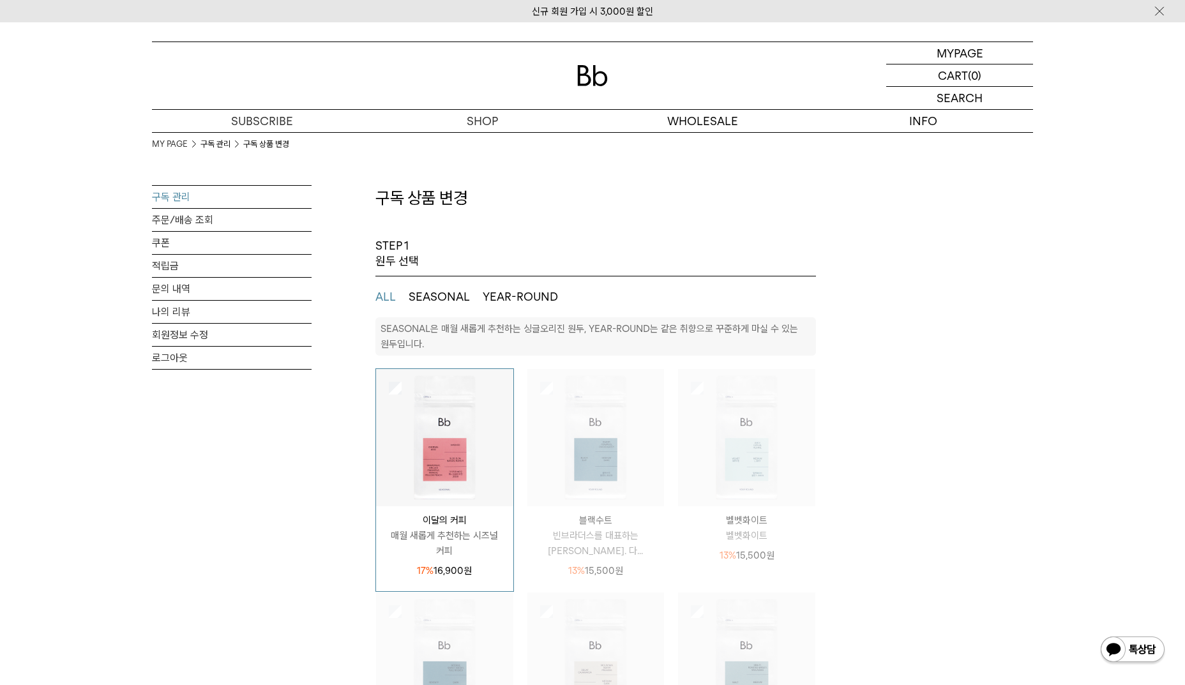
select select "**"
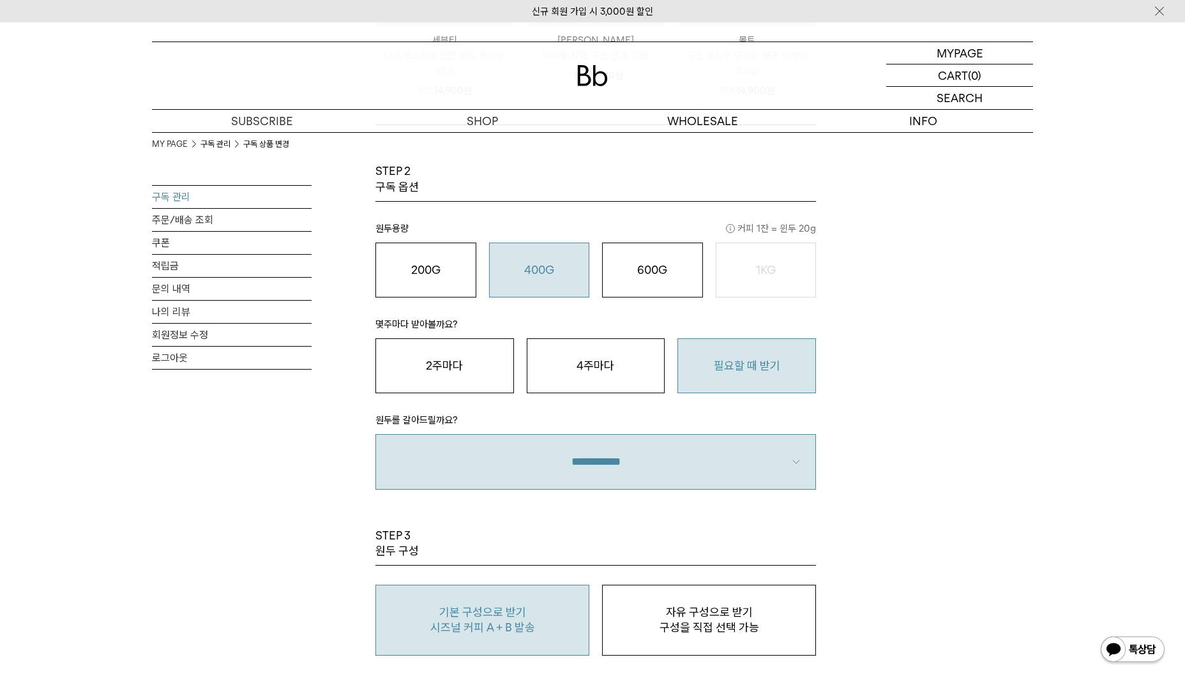
scroll to position [512, 0]
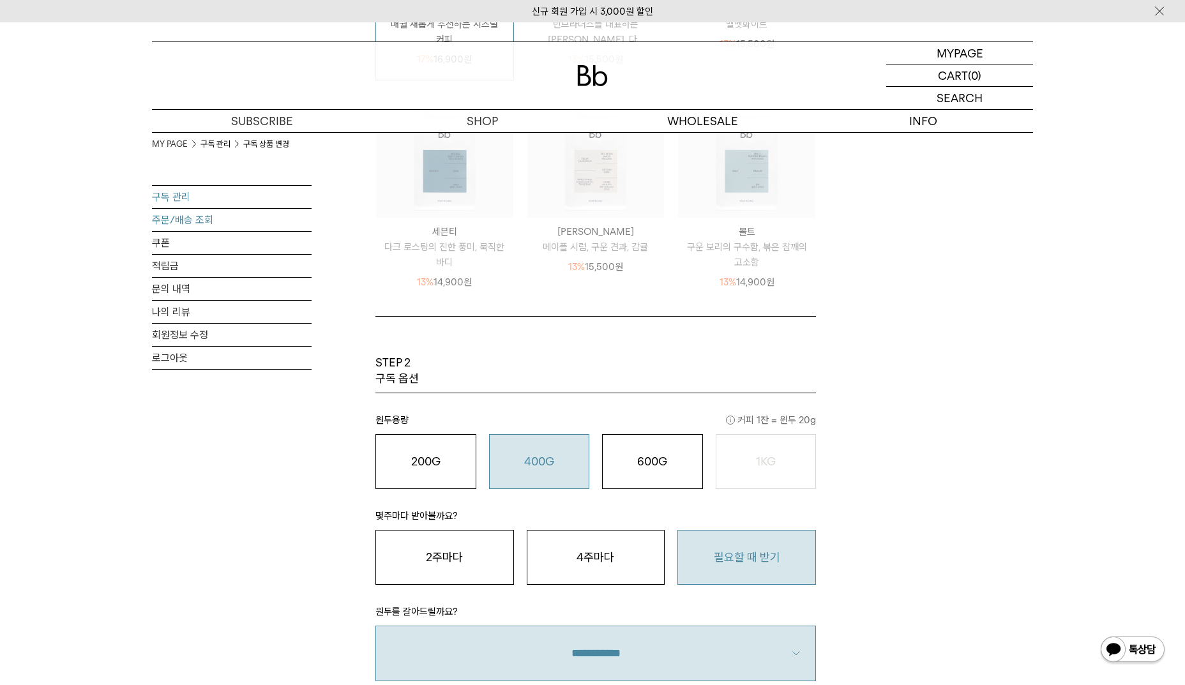
click at [213, 213] on link "주문/배송 조회" at bounding box center [232, 220] width 160 height 22
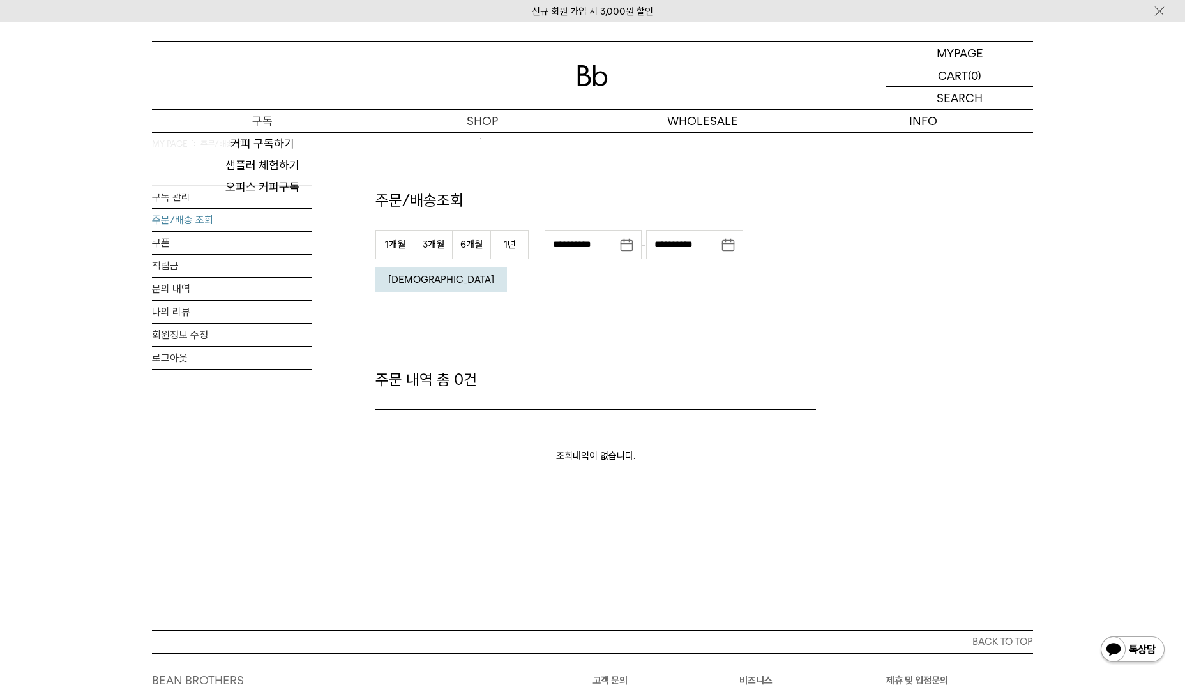
click at [280, 126] on p "구독" at bounding box center [262, 121] width 220 height 22
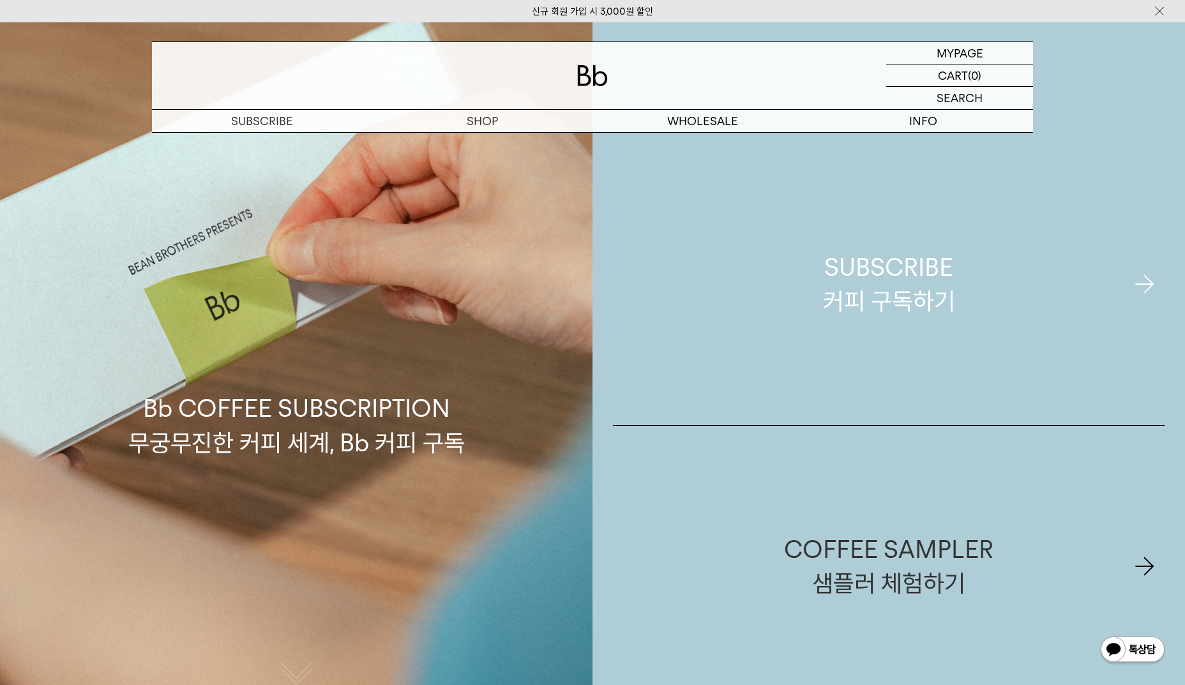
click at [878, 280] on div "SUBSCRIBE 커피 구독하기" at bounding box center [889, 284] width 132 height 68
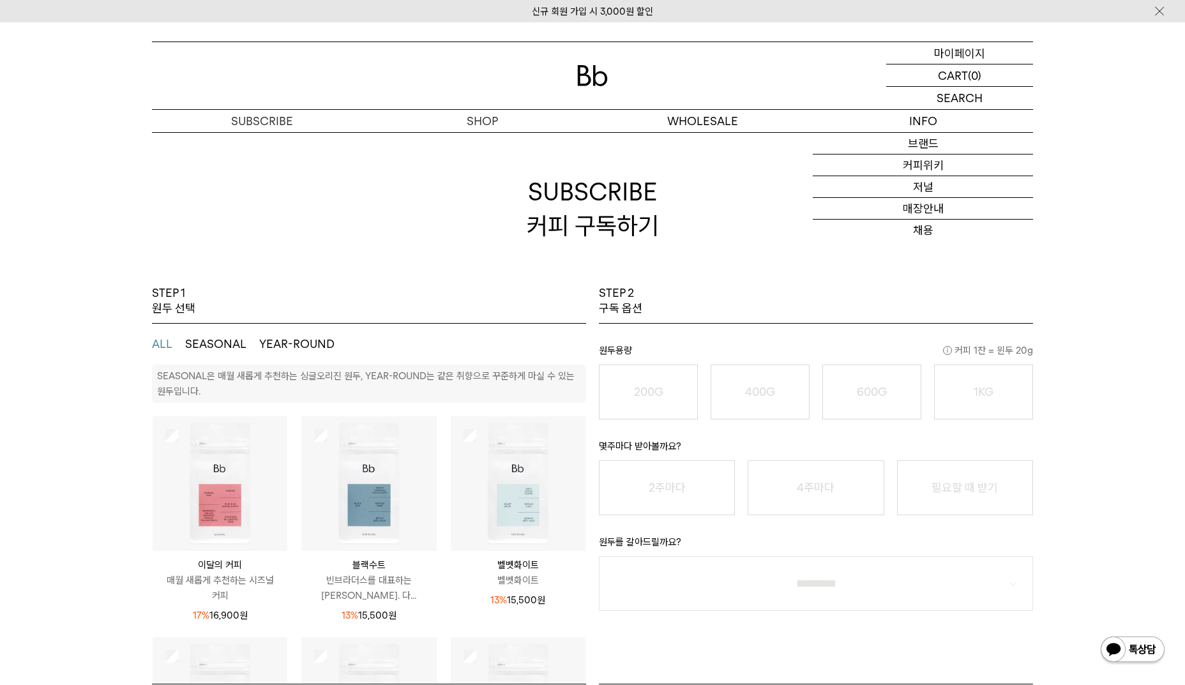
click at [964, 53] on p "마이페이지" at bounding box center [959, 53] width 51 height 22
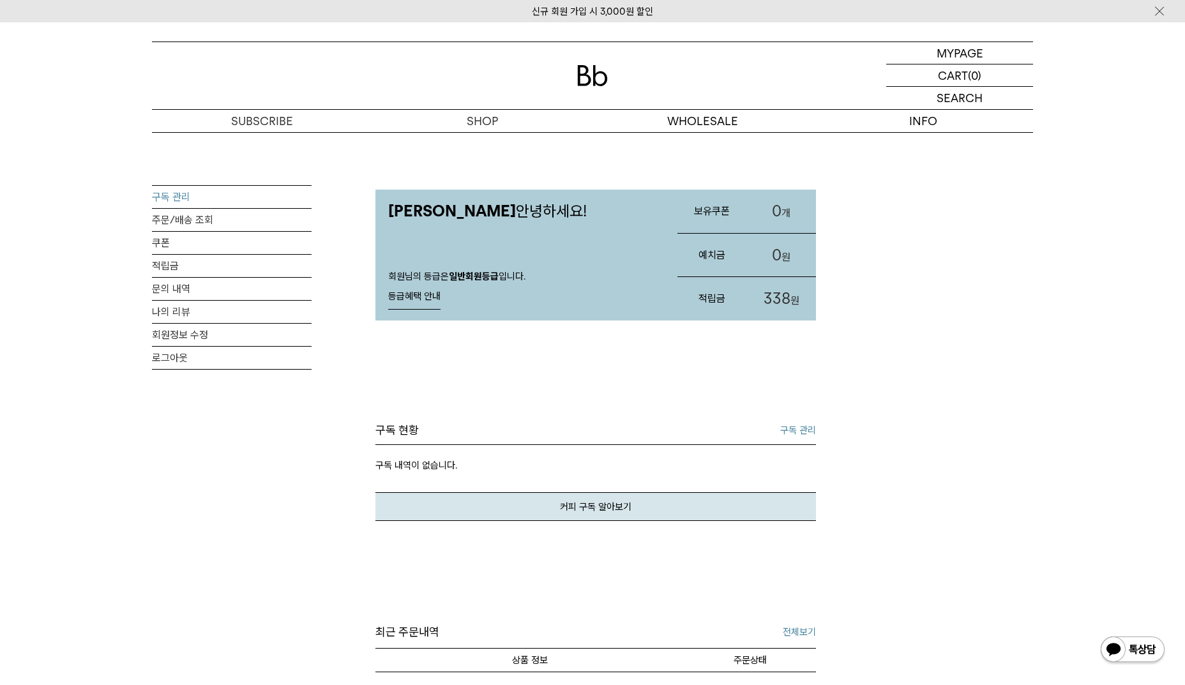
click at [188, 199] on link "구독 관리" at bounding box center [232, 197] width 160 height 22
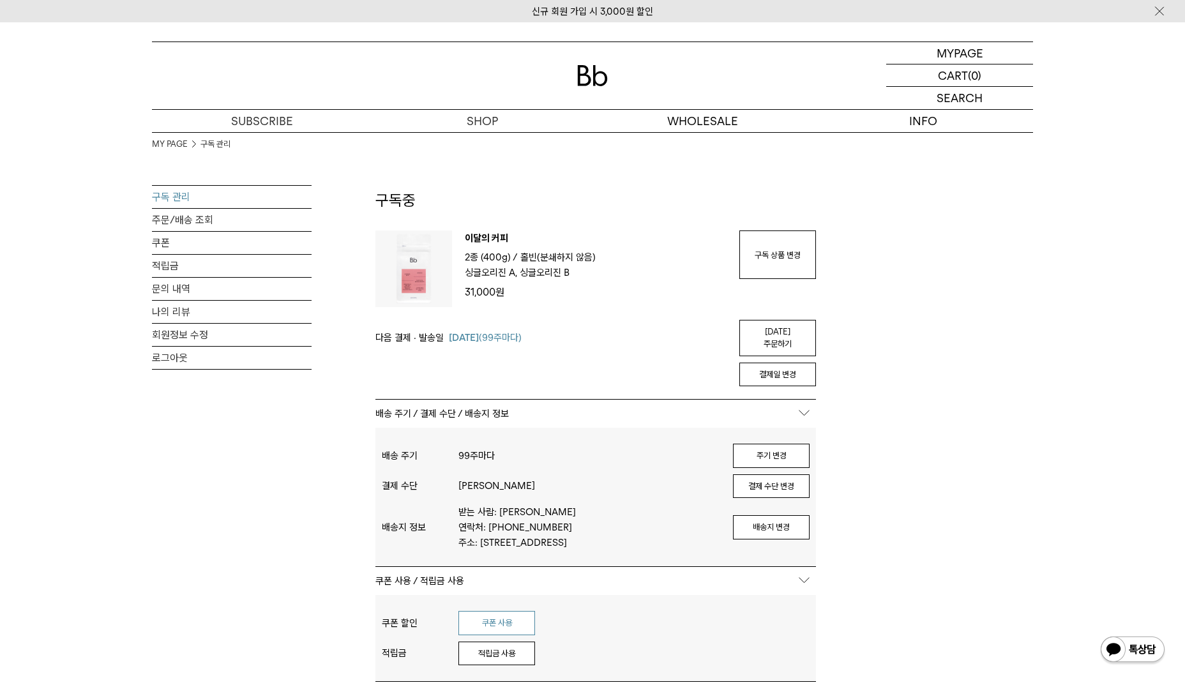
click at [481, 618] on button "쿠폰 사용" at bounding box center [497, 623] width 77 height 24
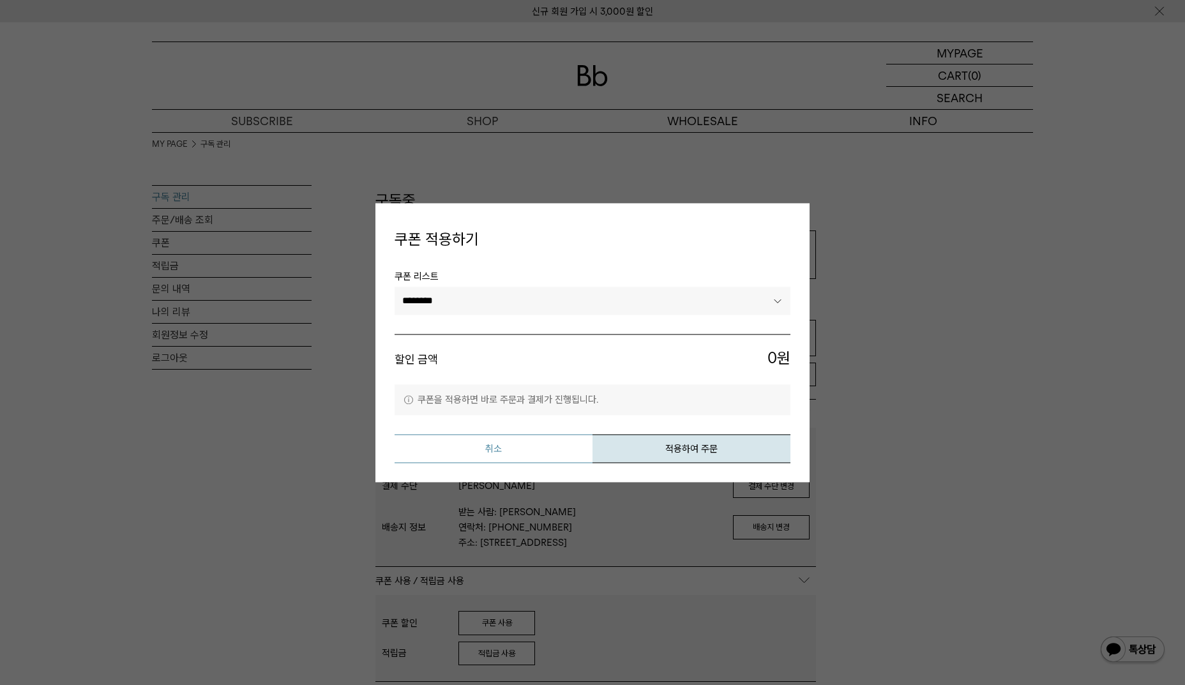
click at [556, 452] on button "취소" at bounding box center [494, 448] width 198 height 29
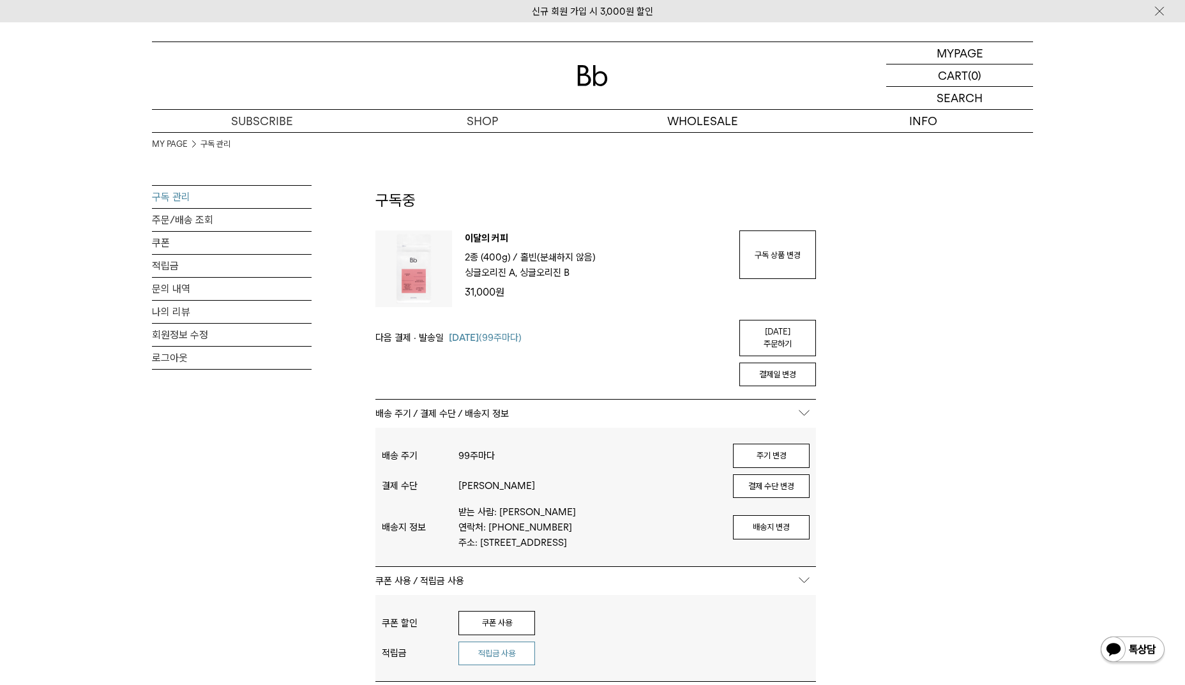
click at [506, 647] on button "적립금 사용" at bounding box center [497, 654] width 77 height 24
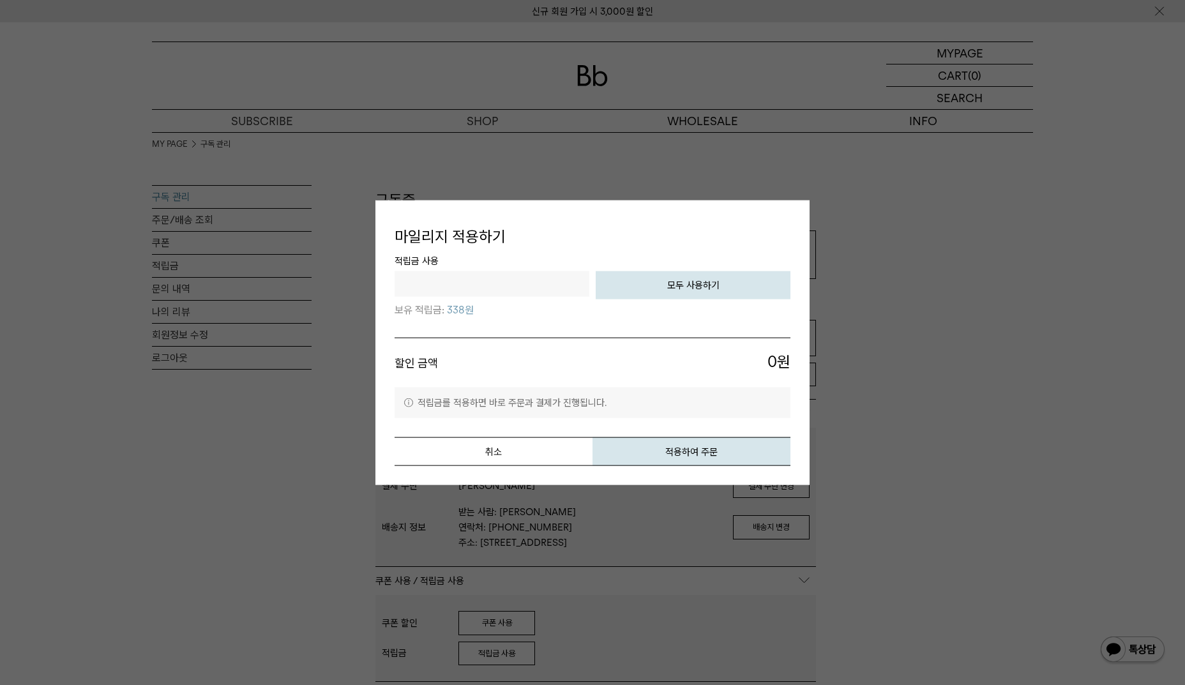
click at [530, 294] on input "text" at bounding box center [492, 284] width 195 height 26
type input "***"
click at [688, 457] on button "적용하여 주문" at bounding box center [692, 452] width 198 height 29
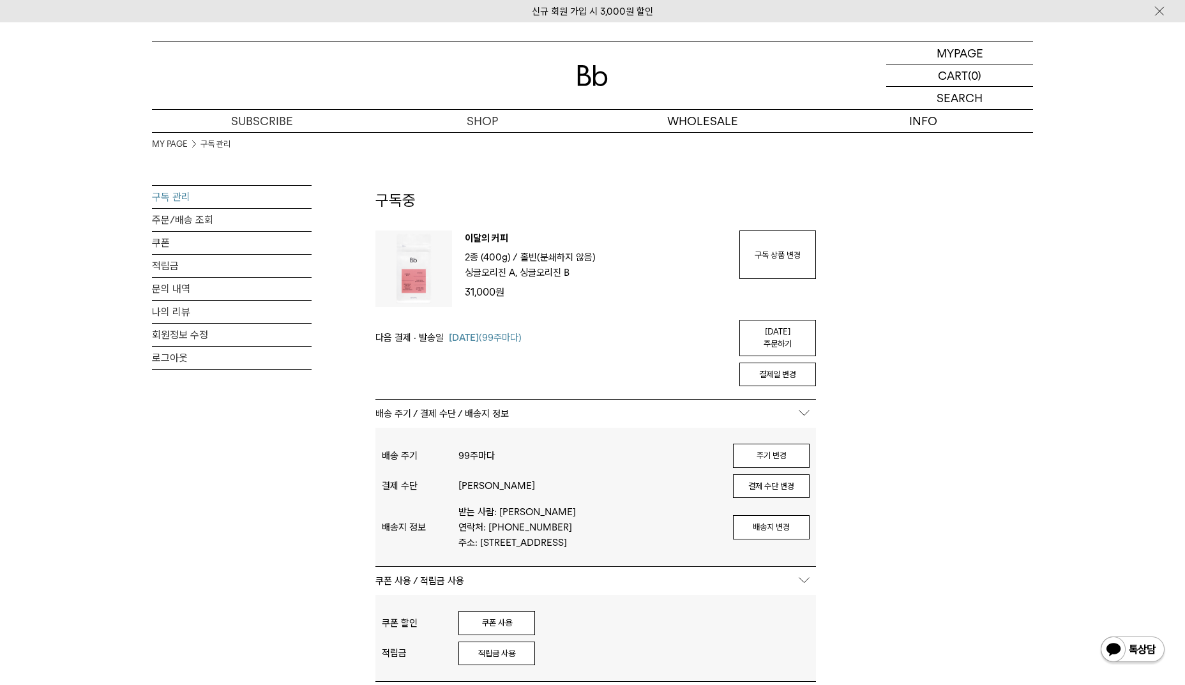
scroll to position [255, 0]
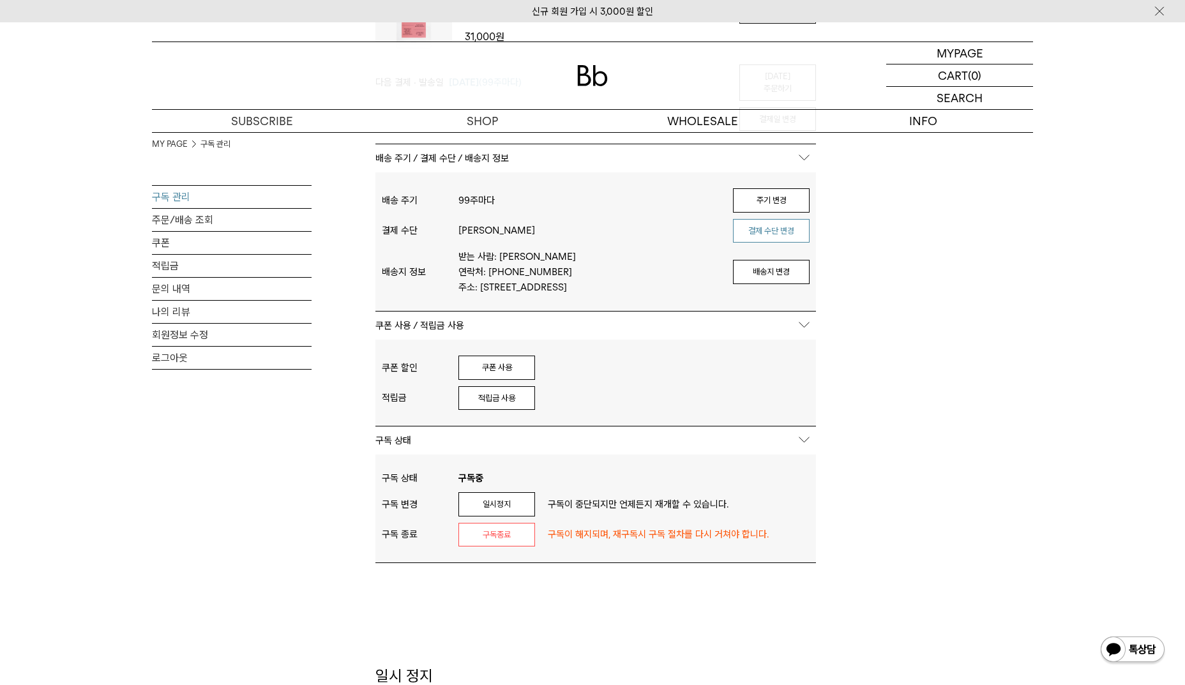
click at [774, 221] on button "결제 수단 변경" at bounding box center [771, 231] width 77 height 24
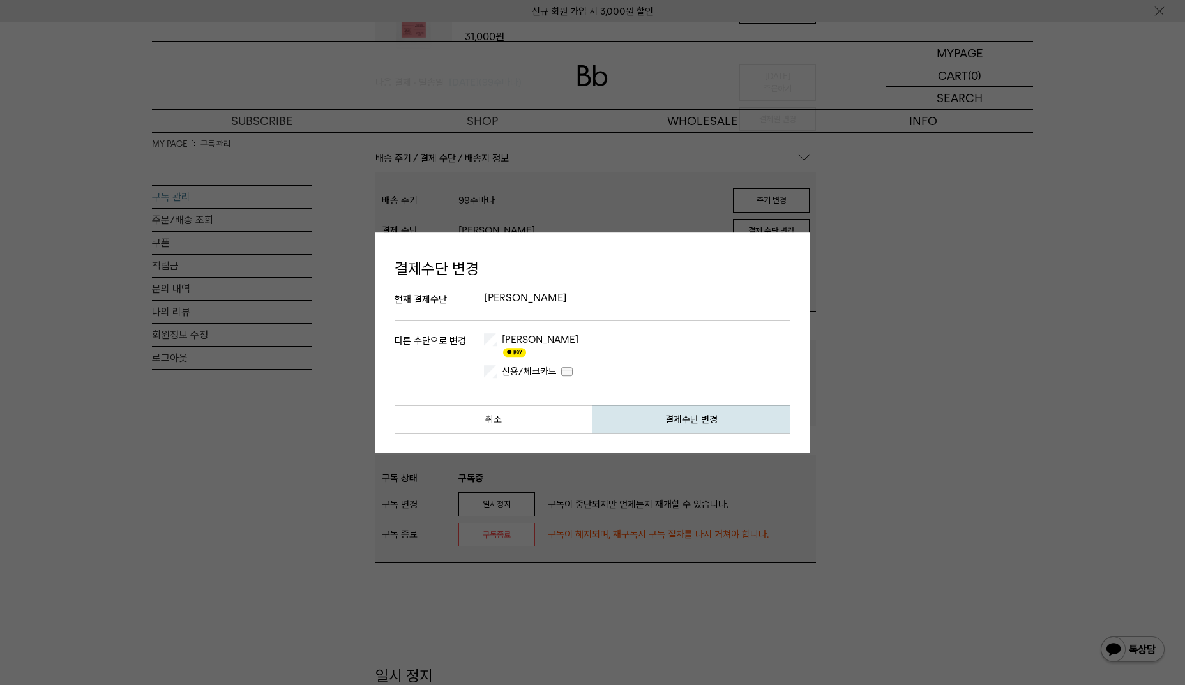
click at [513, 348] on label "카카오페이" at bounding box center [538, 346] width 79 height 26
click at [515, 425] on button "취소" at bounding box center [494, 419] width 198 height 29
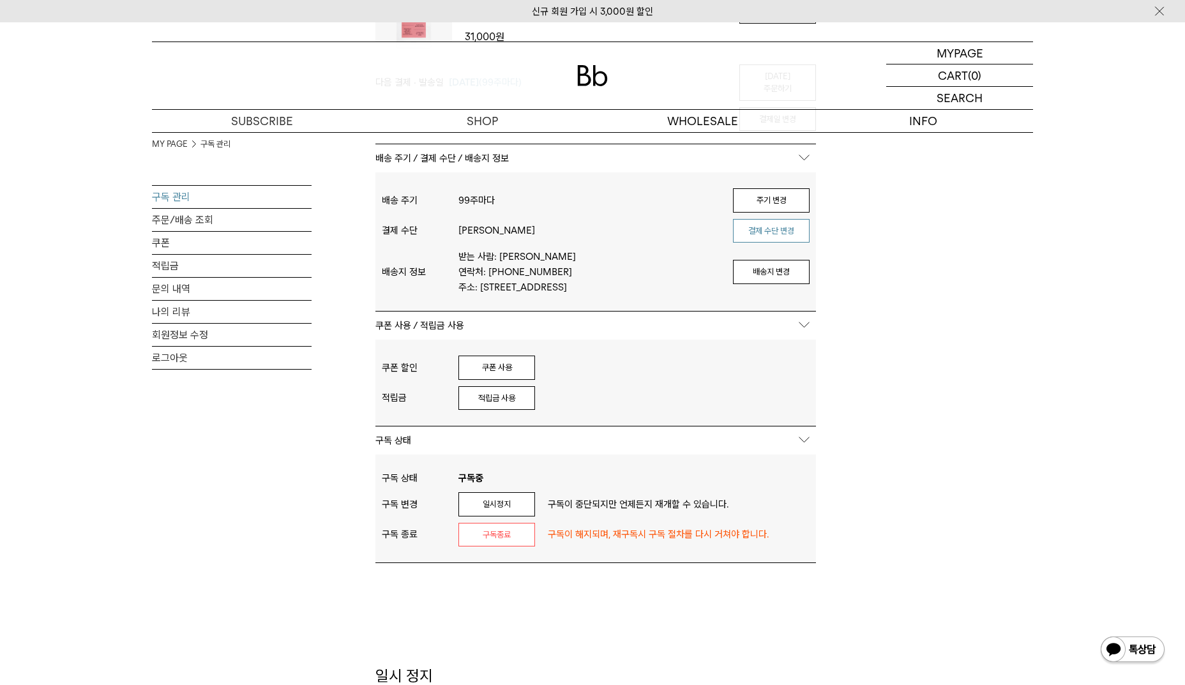
click at [761, 219] on button "결제 수단 변경" at bounding box center [771, 231] width 77 height 24
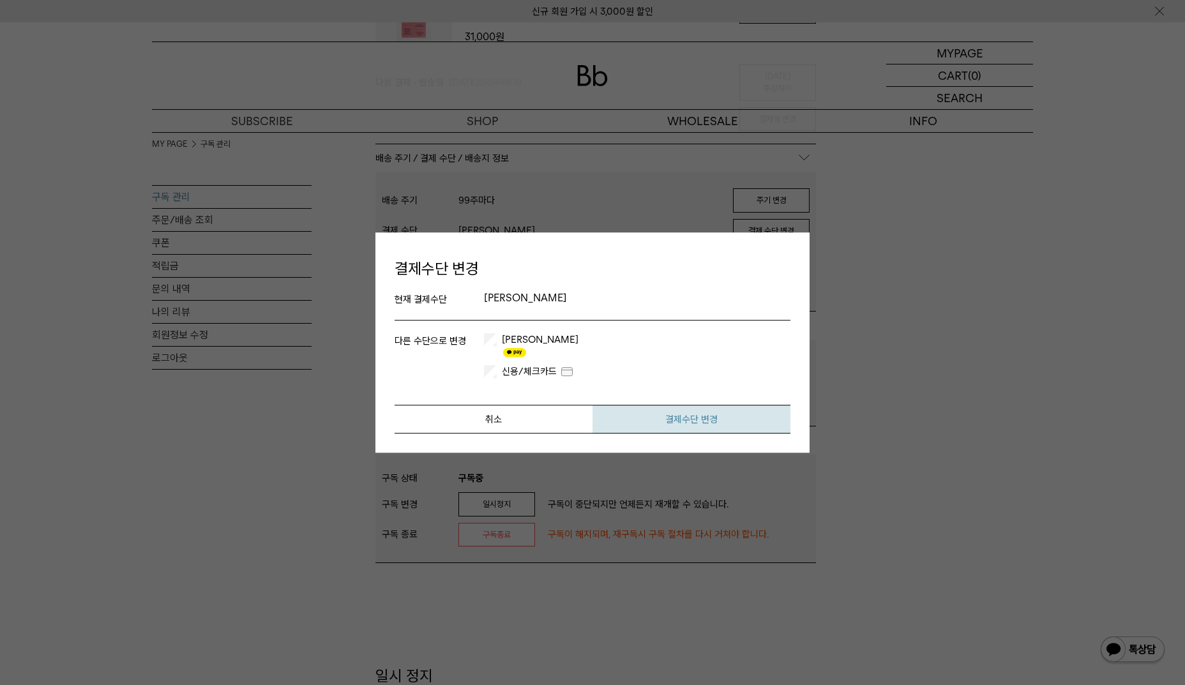
click at [673, 417] on button "결제수단 변경" at bounding box center [692, 419] width 198 height 29
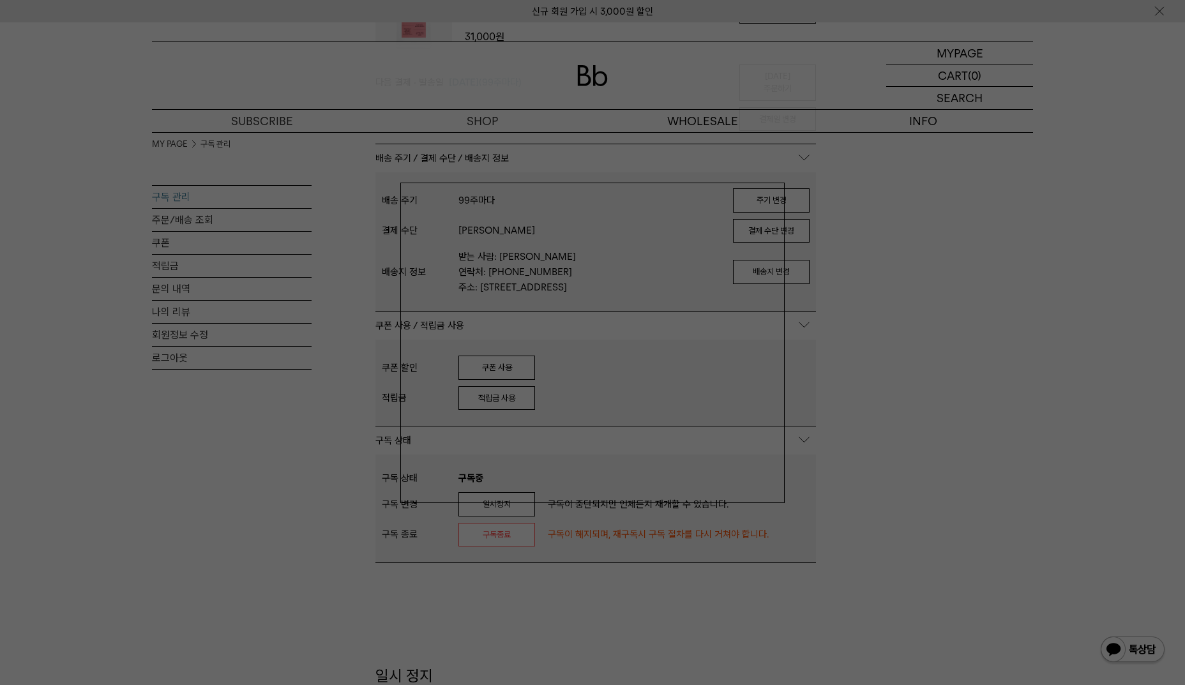
scroll to position [447, 0]
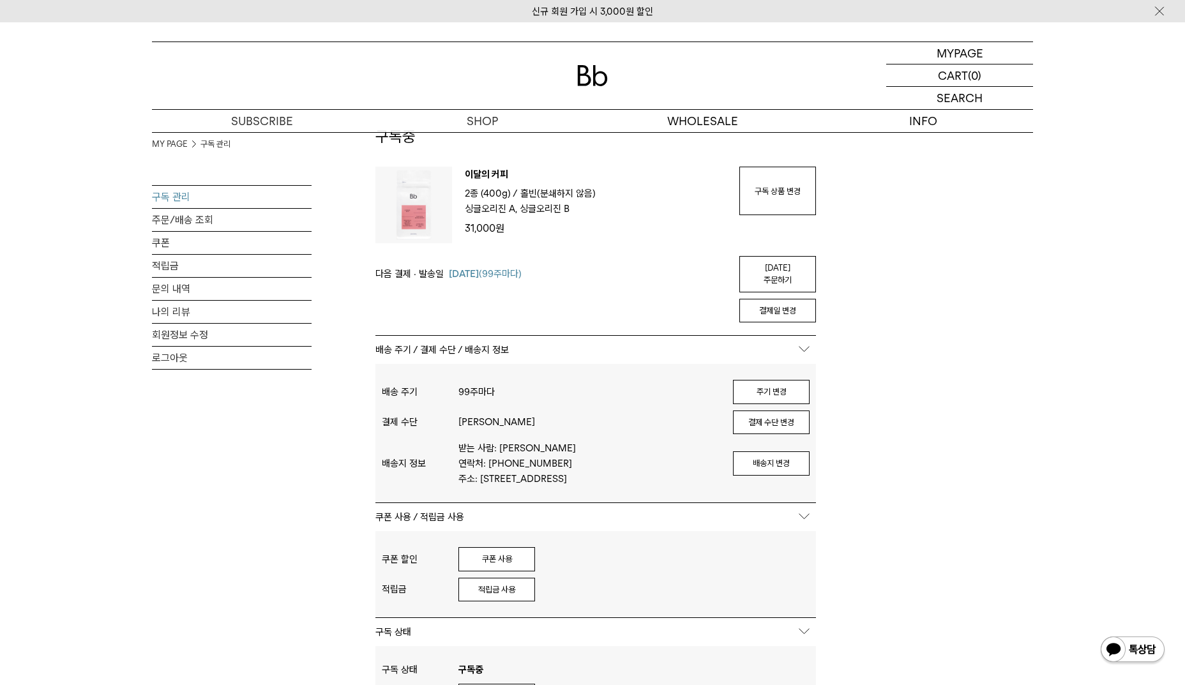
scroll to position [255, 0]
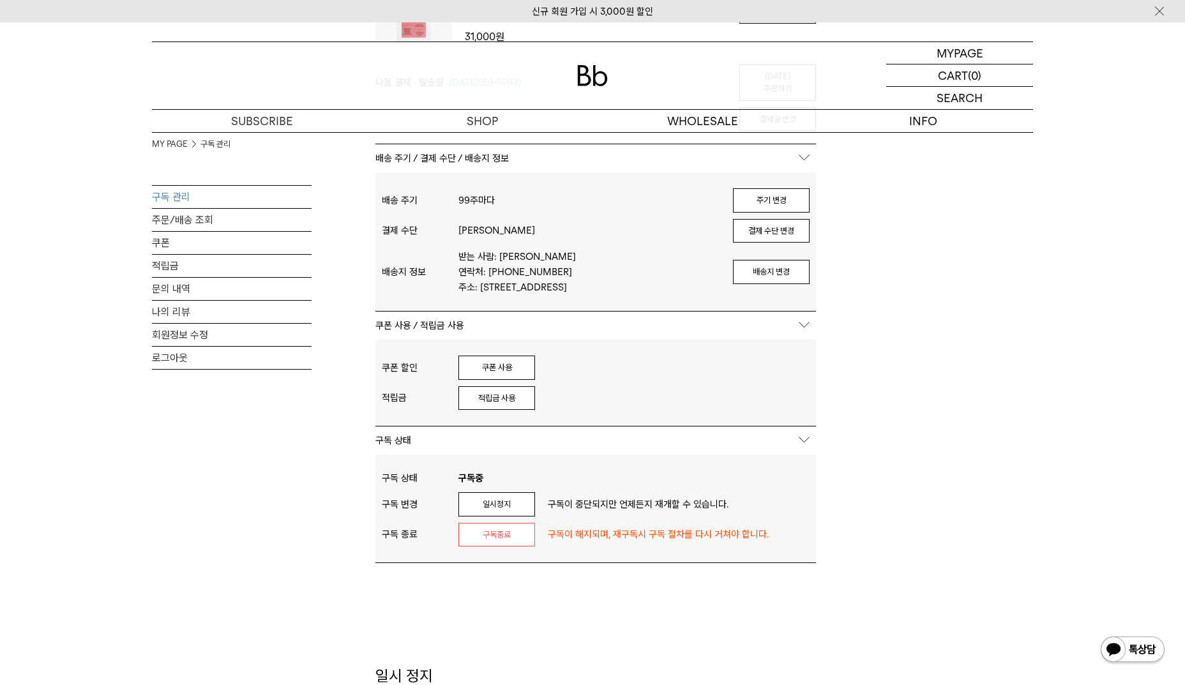
click at [510, 400] on button "적립금 사용" at bounding box center [497, 398] width 77 height 24
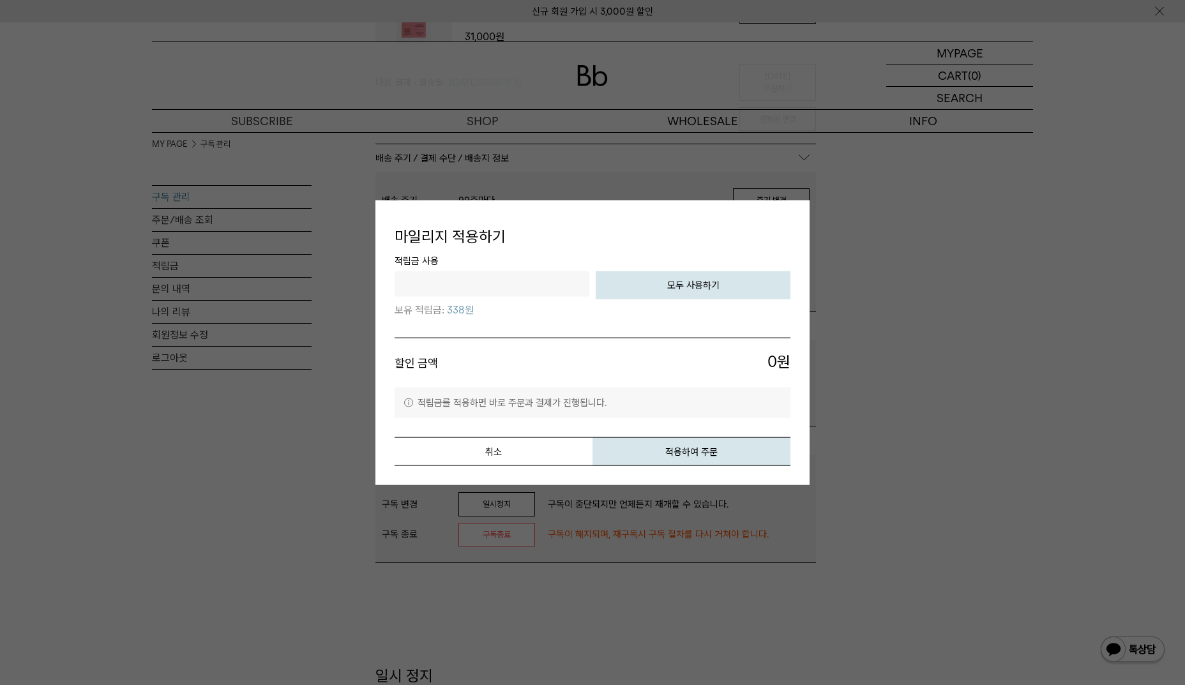
click at [623, 286] on button "모두 사용하기" at bounding box center [693, 285] width 195 height 28
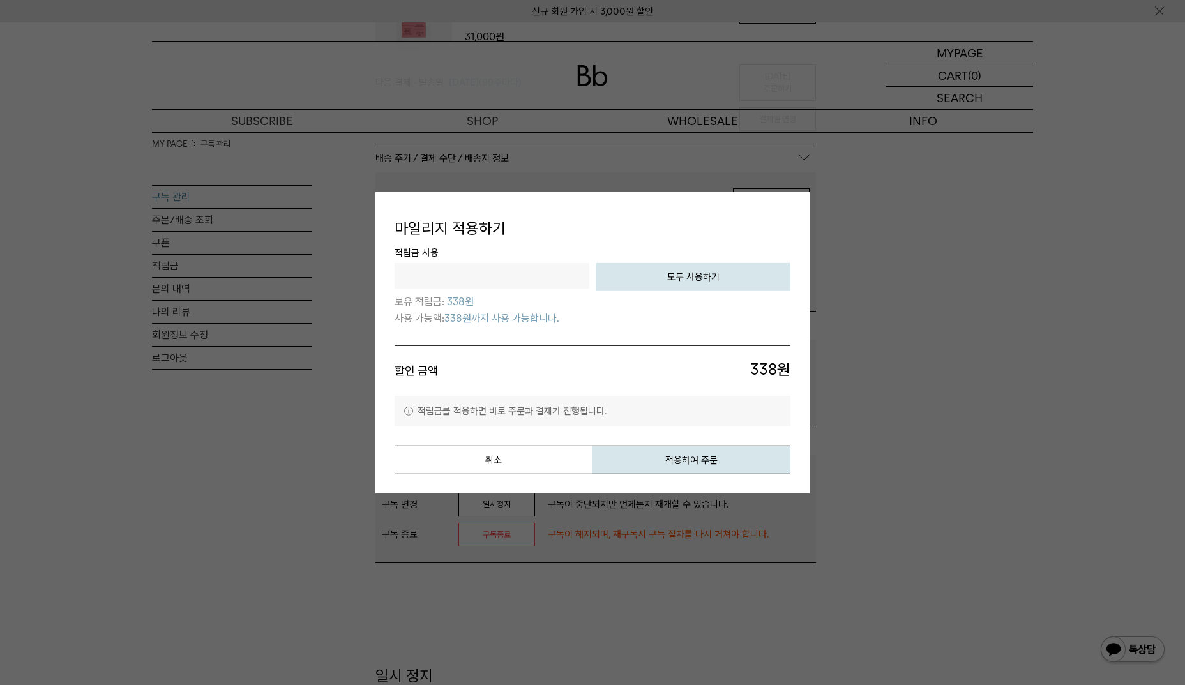
type input "***"
click at [712, 455] on button "적용하여 주문" at bounding box center [692, 460] width 198 height 29
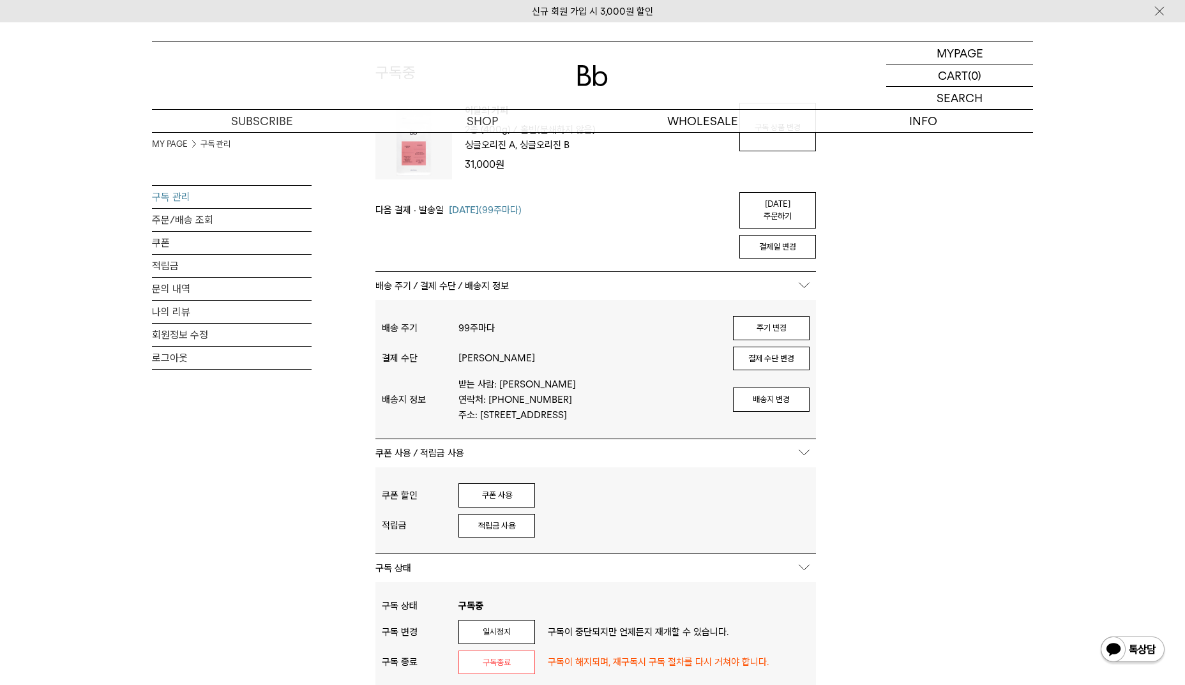
scroll to position [64, 0]
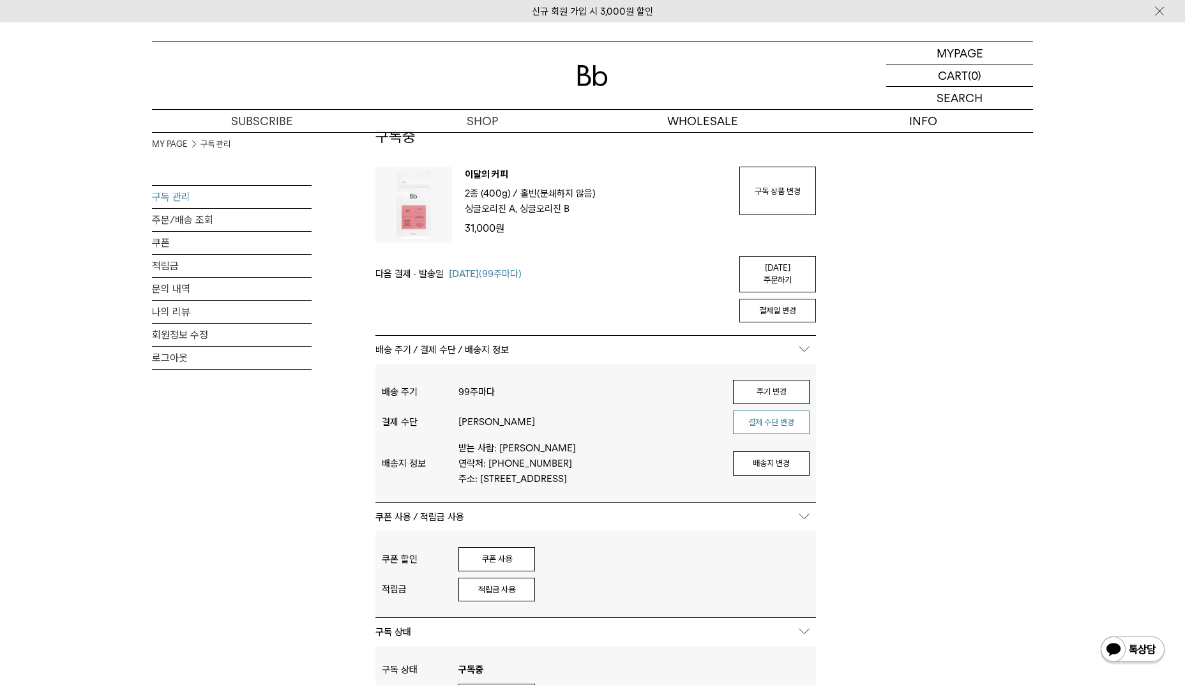
click at [802, 411] on button "결제 수단 변경" at bounding box center [771, 423] width 77 height 24
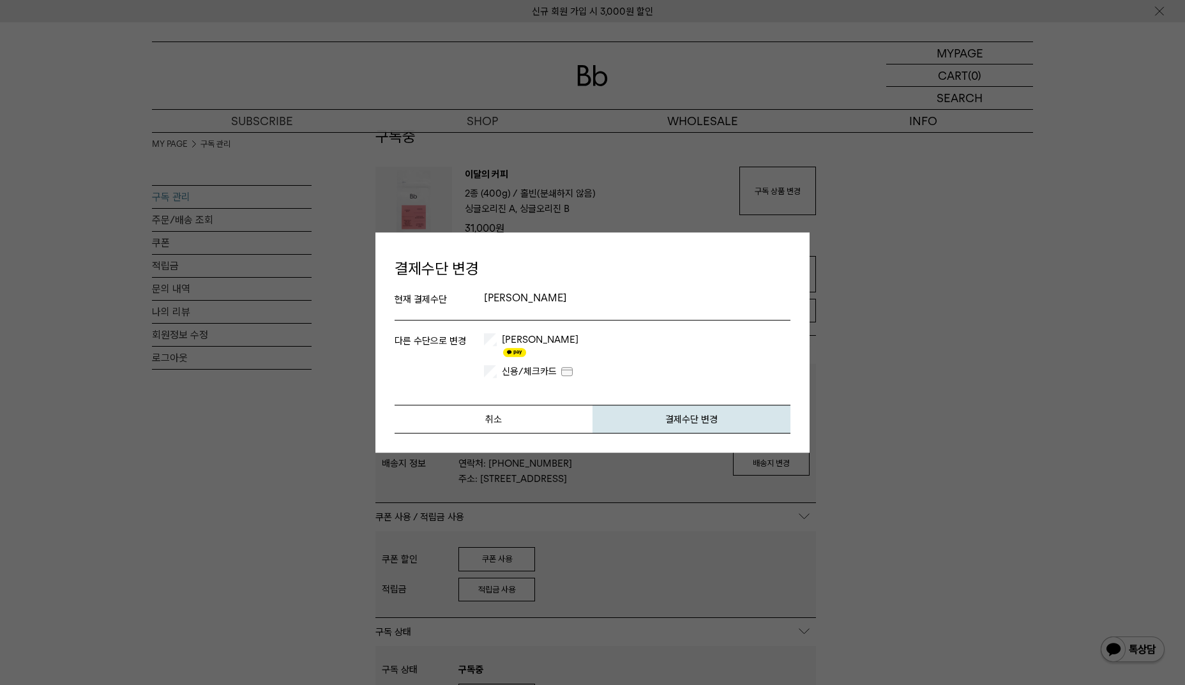
click at [517, 347] on label "카카오페이" at bounding box center [538, 346] width 79 height 26
click at [700, 415] on button "결제수단 변경" at bounding box center [692, 419] width 198 height 29
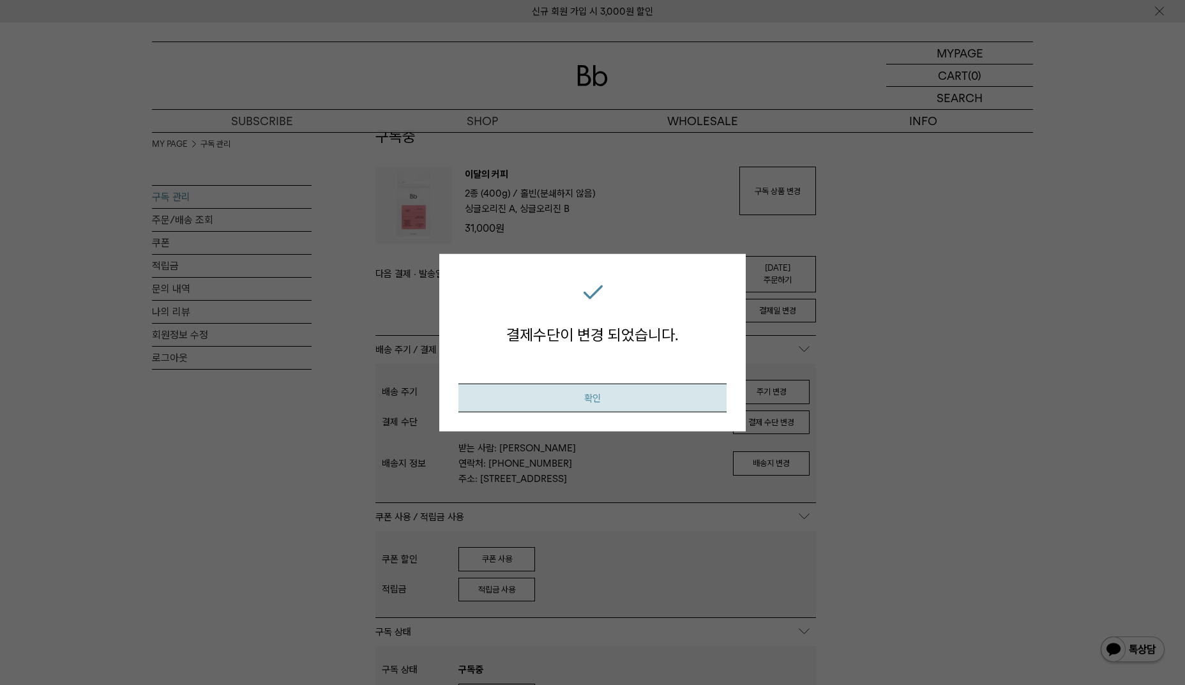
click at [570, 402] on button "확인" at bounding box center [593, 398] width 268 height 29
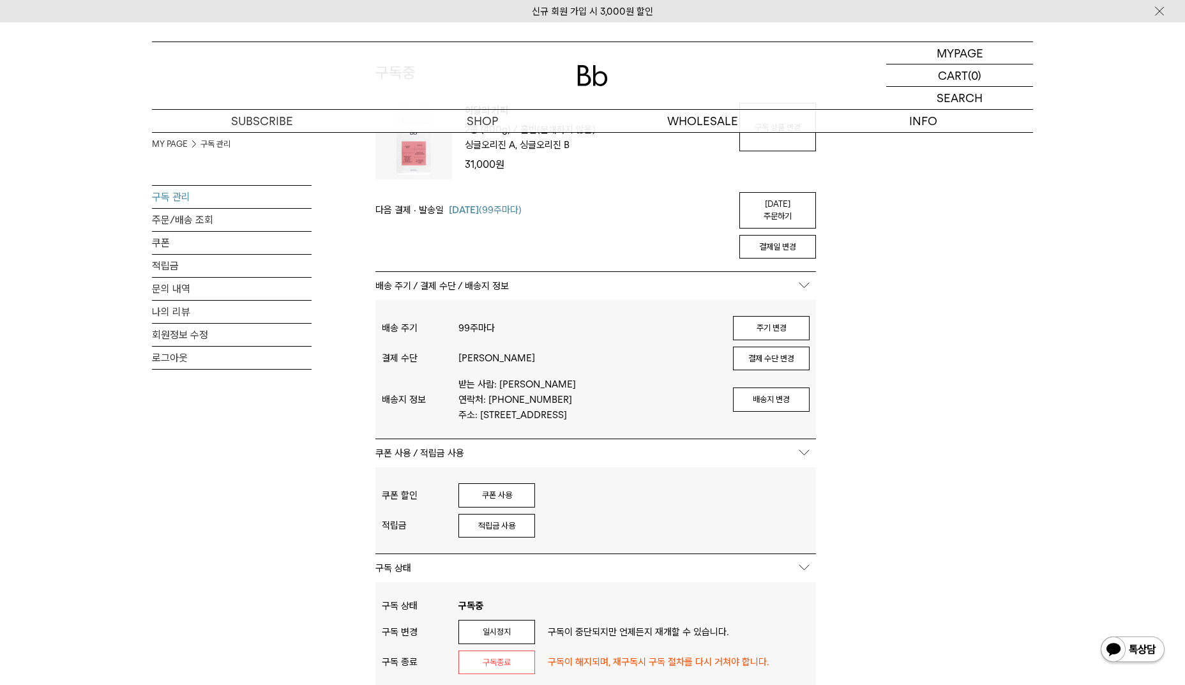
scroll to position [192, 0]
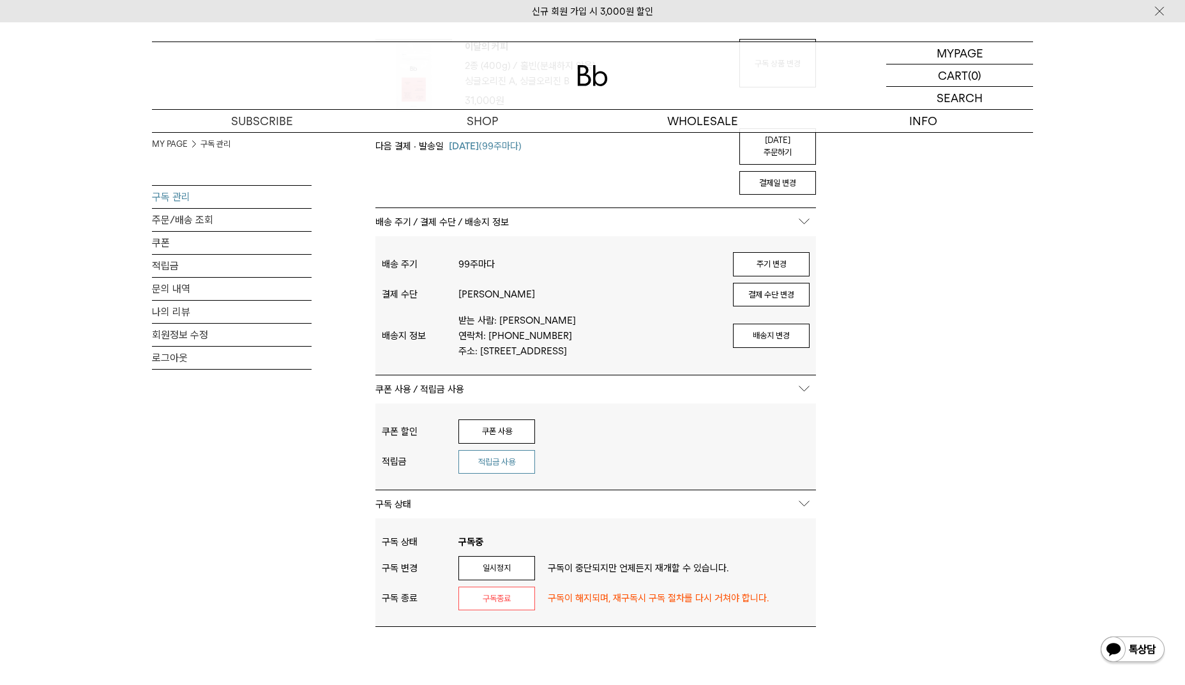
click at [503, 470] on button "적립금 사용" at bounding box center [497, 462] width 77 height 24
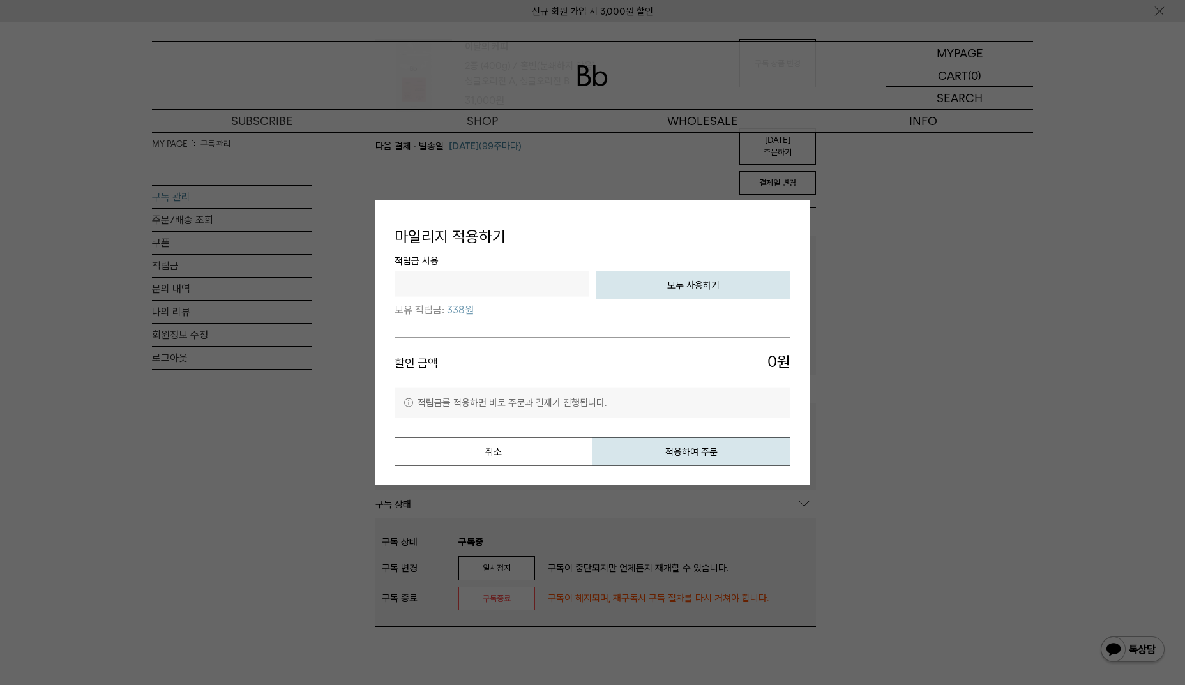
click at [671, 282] on button "모두 사용하기" at bounding box center [693, 285] width 195 height 28
type input "***"
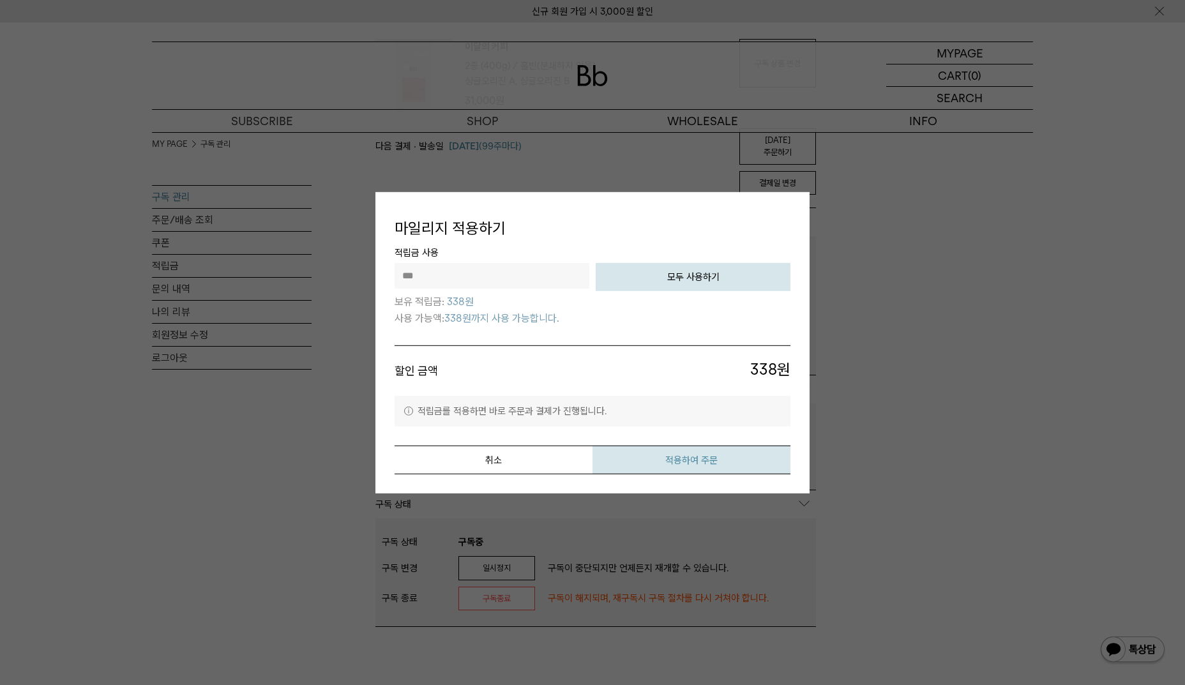
click at [699, 457] on button "적용하여 주문" at bounding box center [692, 460] width 198 height 29
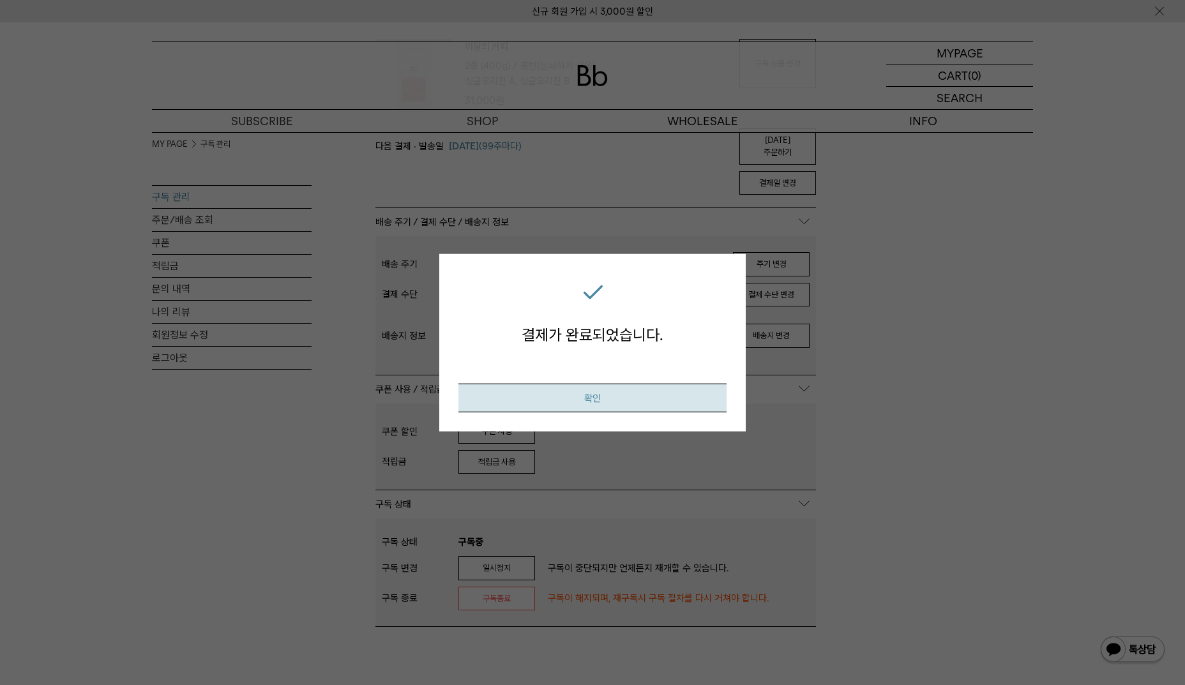
click at [633, 401] on button "확인" at bounding box center [593, 398] width 268 height 29
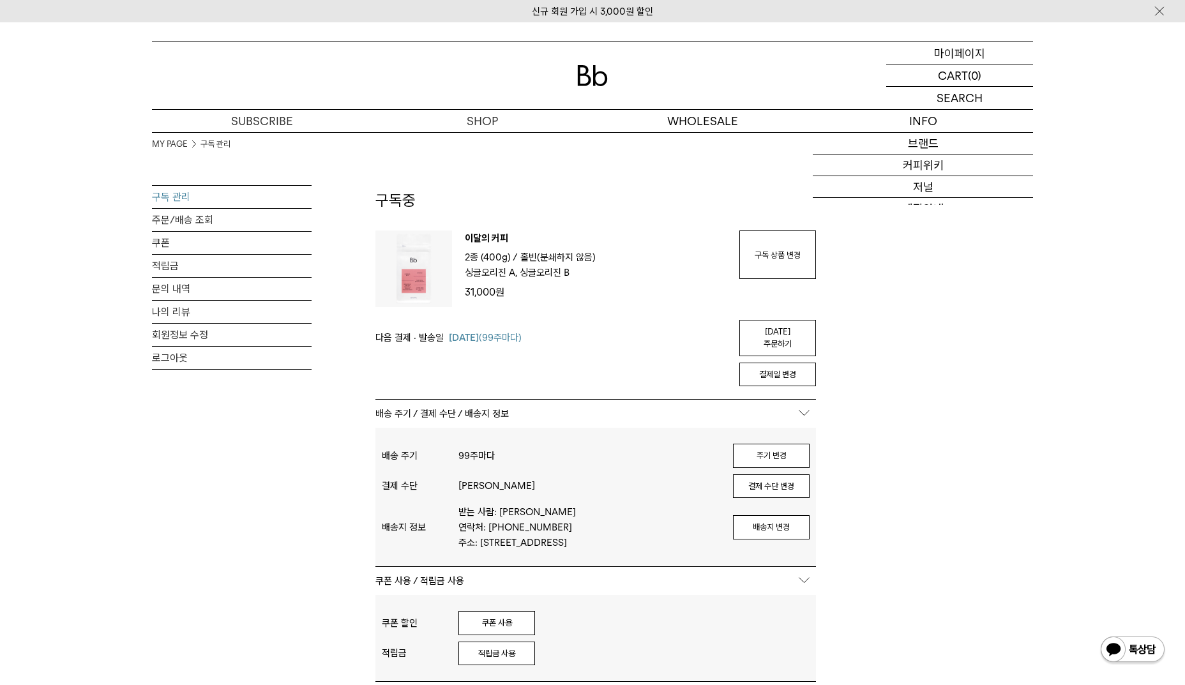
click at [977, 49] on p "마이페이지" at bounding box center [959, 53] width 51 height 22
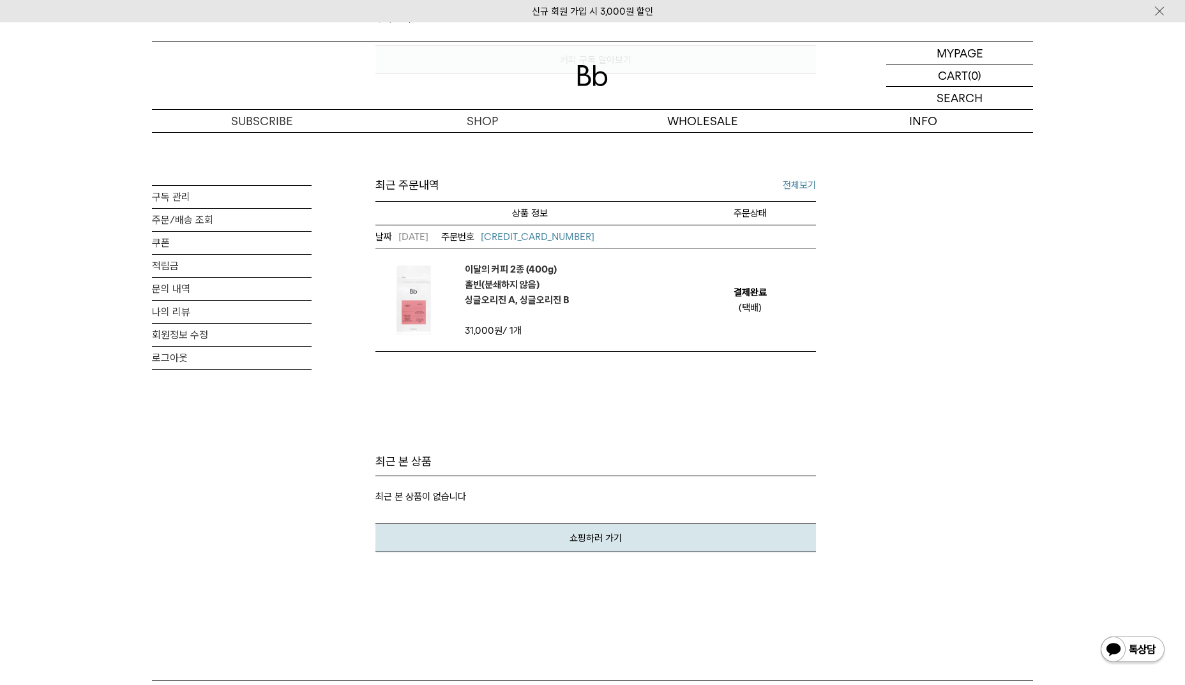
scroll to position [383, 0]
